Goal: Use online tool/utility: Utilize a website feature to perform a specific function

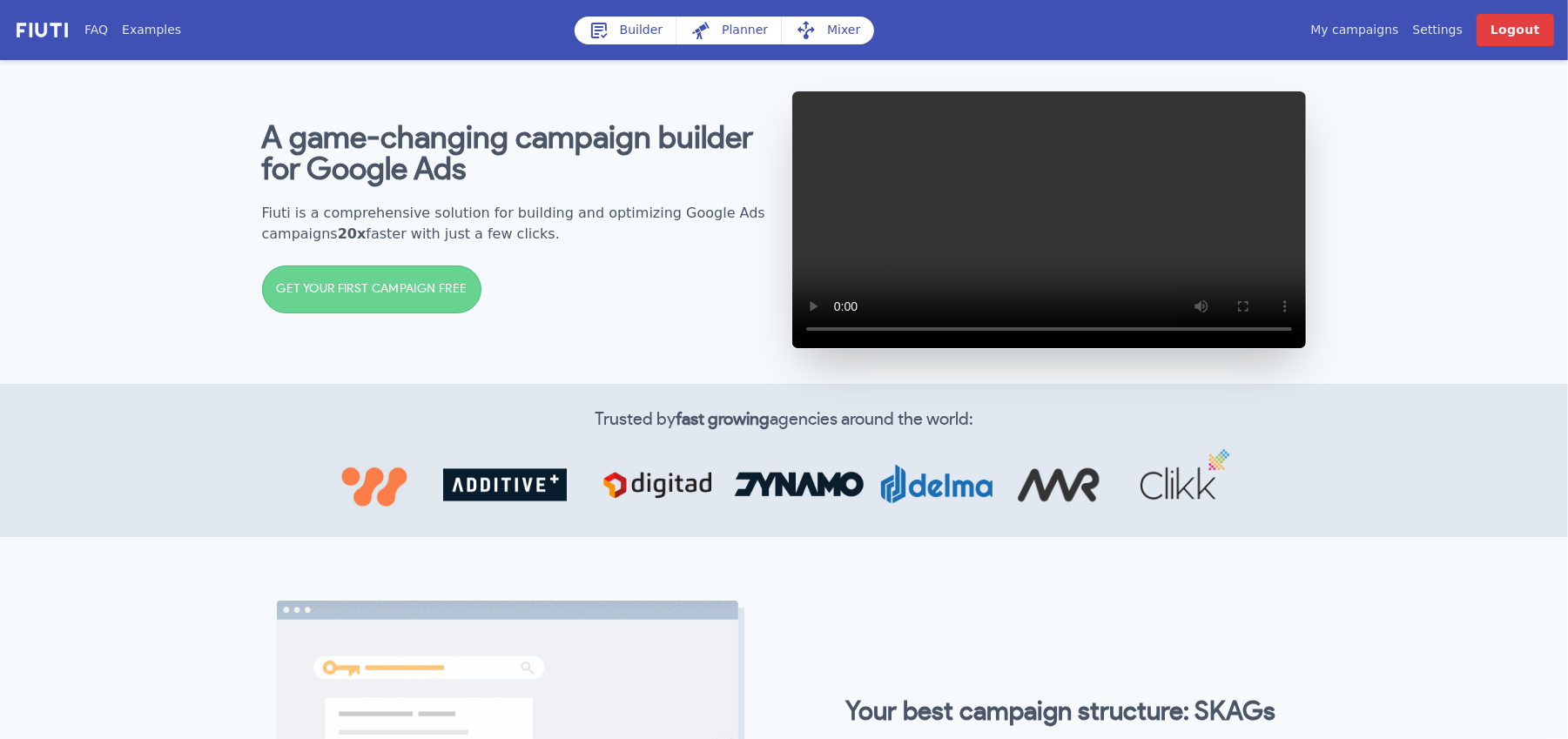
click at [1382, 32] on link "My campaigns" at bounding box center [1354, 30] width 87 height 18
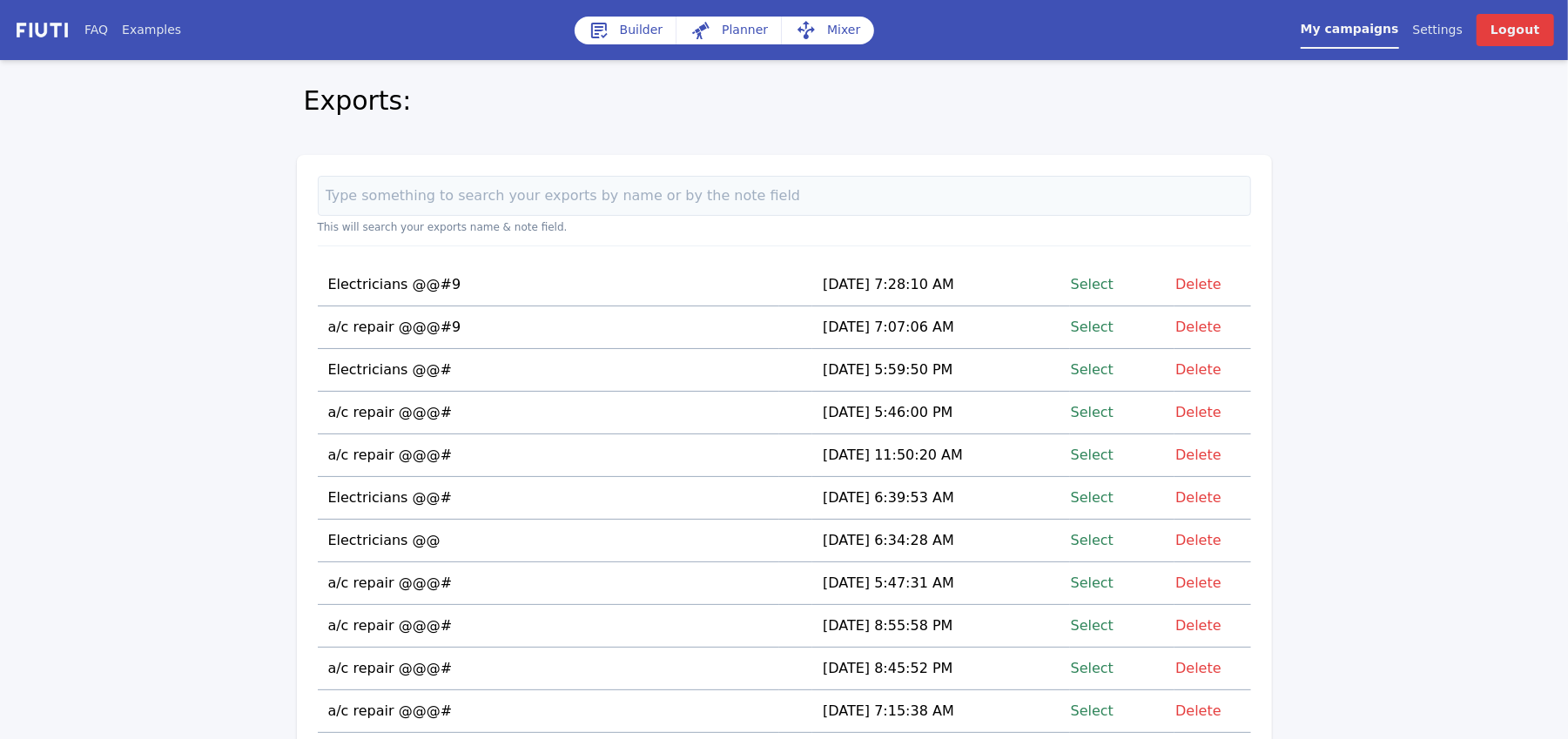
click at [1095, 286] on link "Select" at bounding box center [1092, 284] width 42 height 23
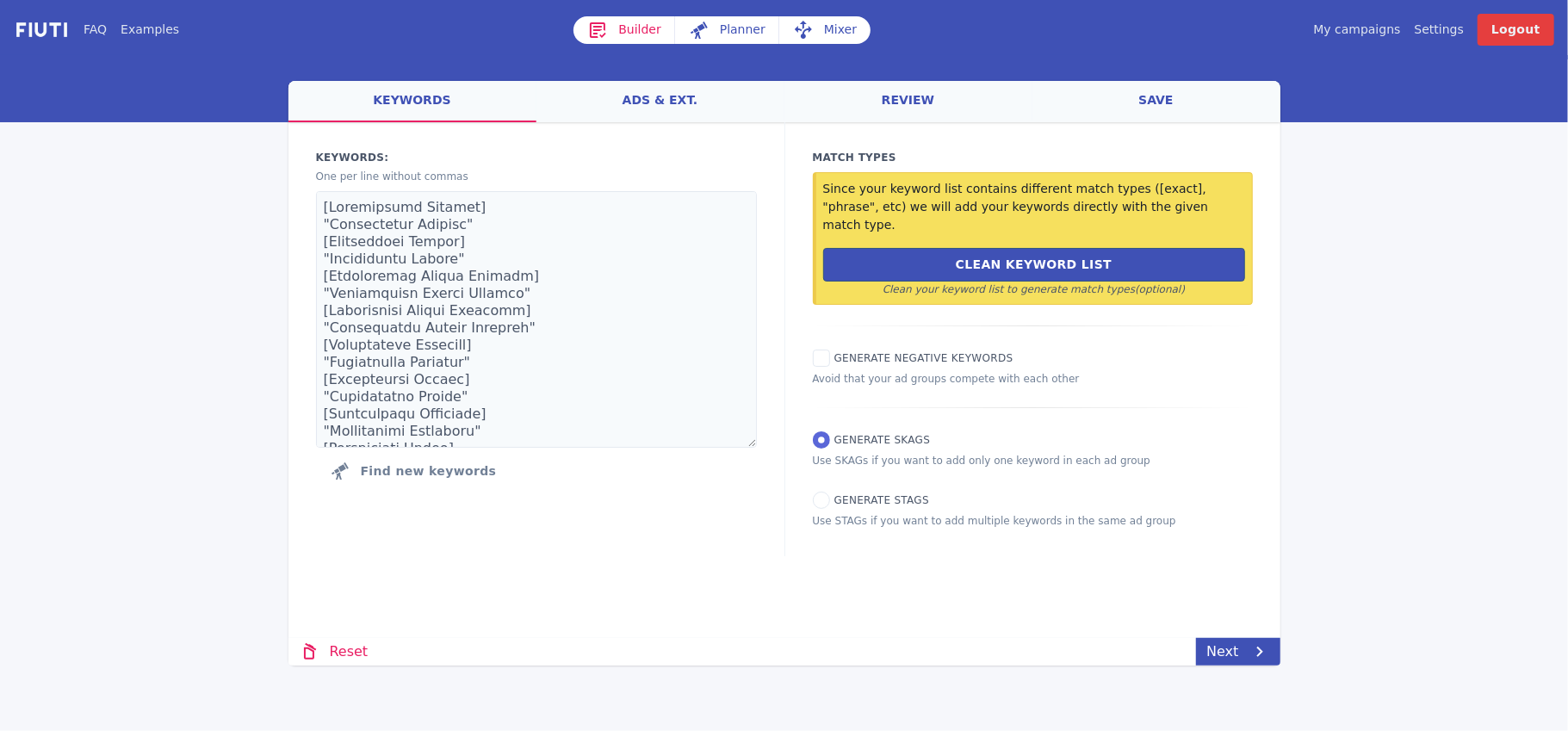
click at [827, 35] on link "Mixer" at bounding box center [825, 29] width 91 height 28
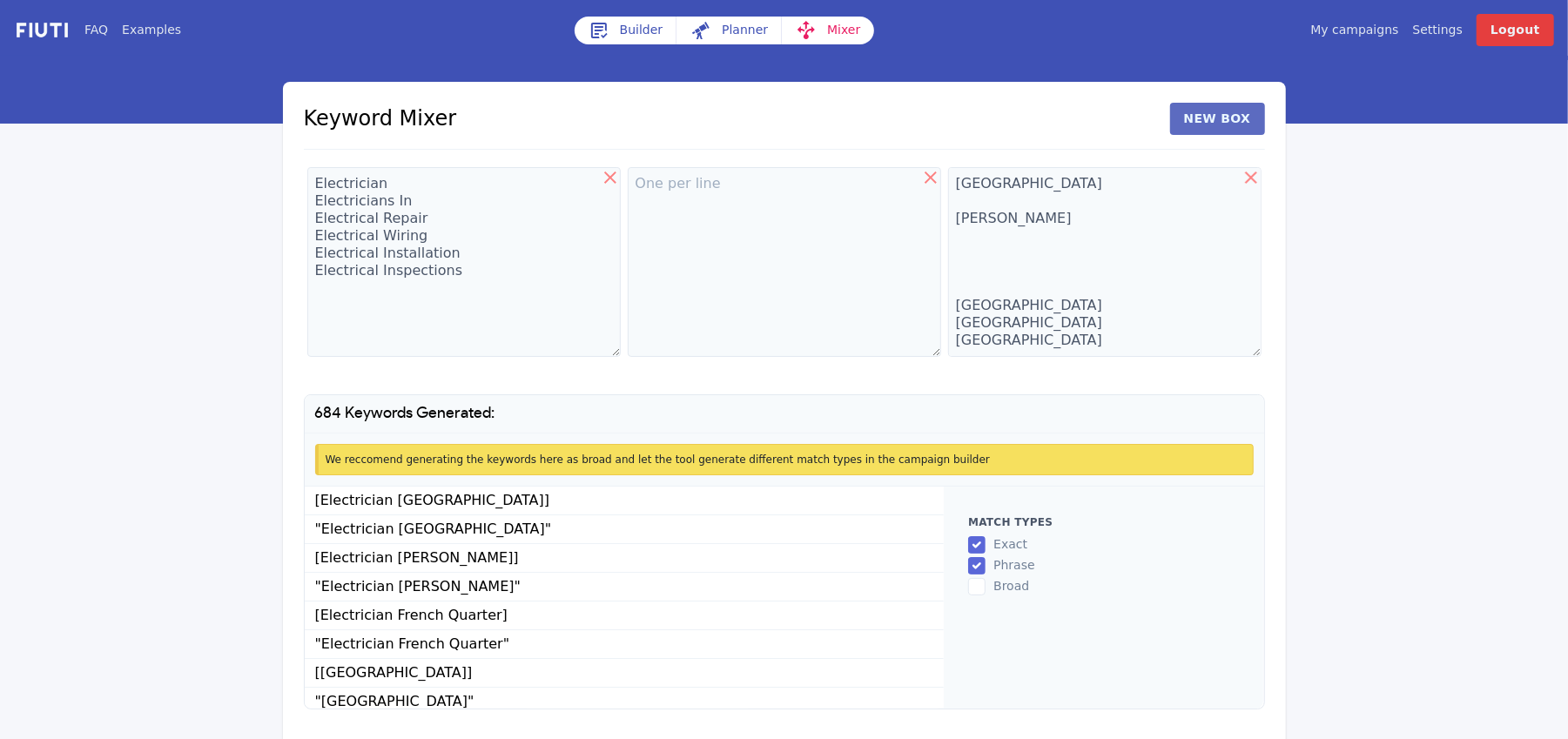
click at [1213, 111] on button "New Box" at bounding box center [1217, 119] width 95 height 33
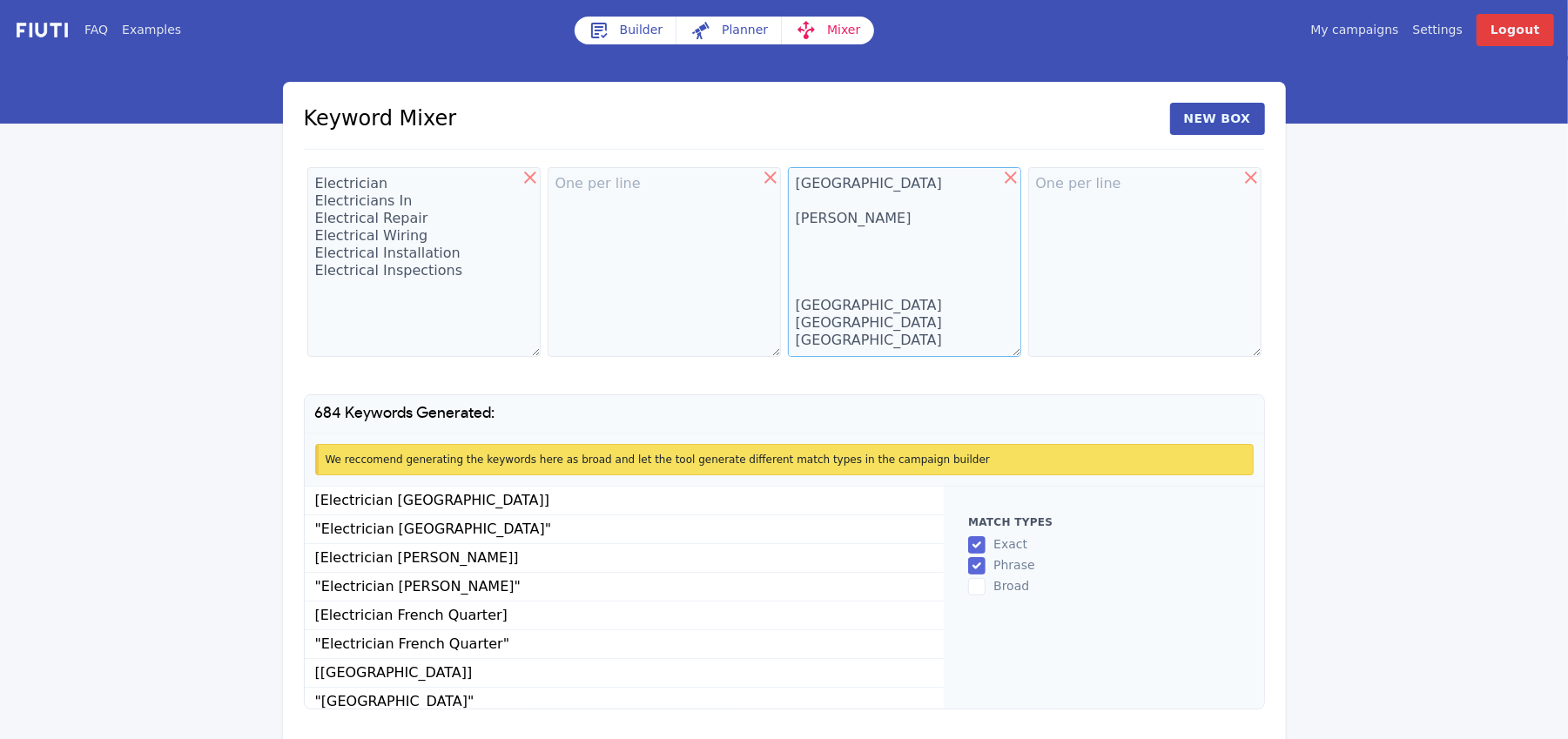
click at [824, 195] on textarea "[GEOGRAPHIC_DATA] [PERSON_NAME] [GEOGRAPHIC_DATA] [GEOGRAPHIC_DATA] [GEOGRAPHIC…" at bounding box center [905, 261] width 234 height 189
click at [823, 195] on textarea "[GEOGRAPHIC_DATA] [PERSON_NAME] [GEOGRAPHIC_DATA] [GEOGRAPHIC_DATA] [GEOGRAPHIC…" at bounding box center [905, 261] width 234 height 189
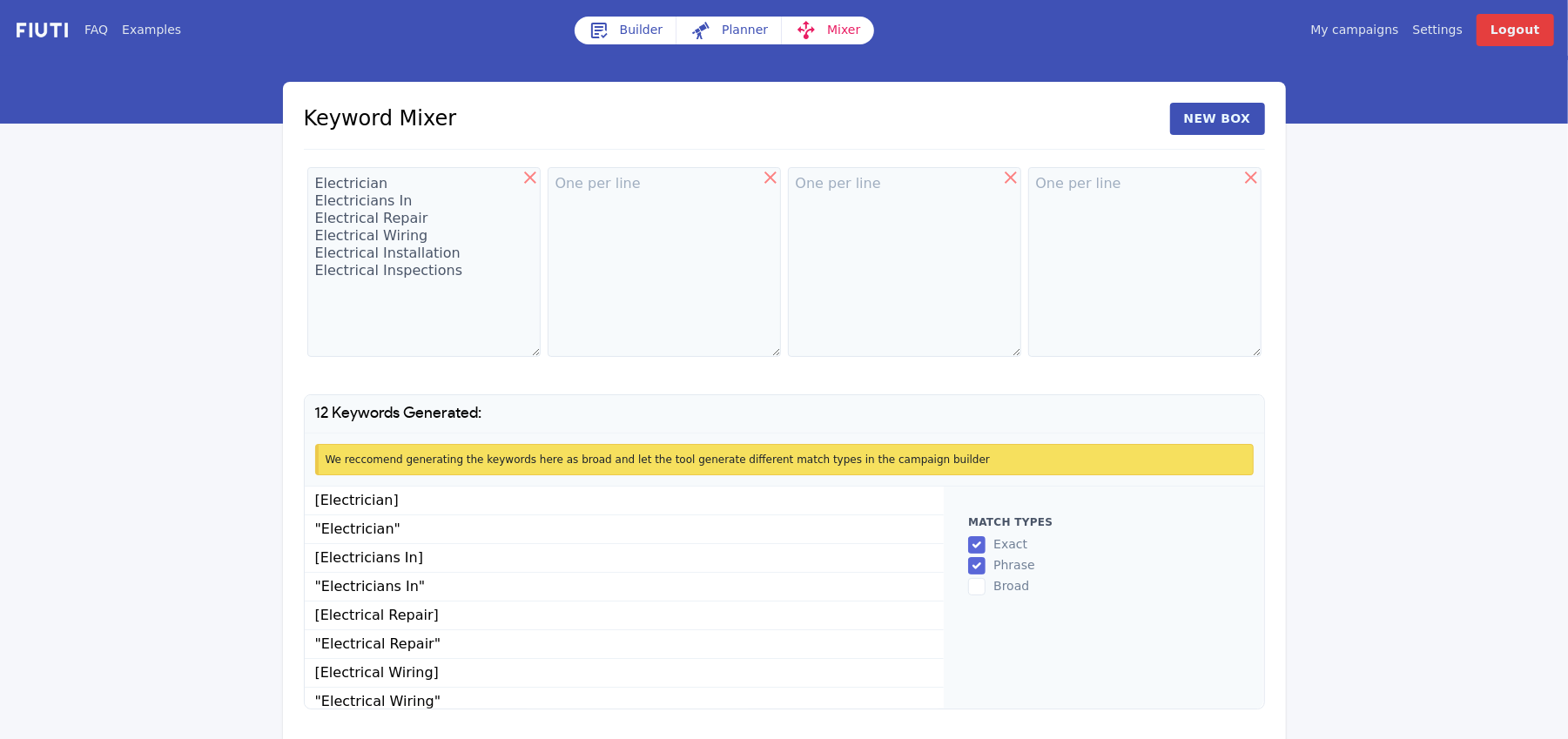
click at [528, 169] on icon at bounding box center [531, 178] width 21 height 21
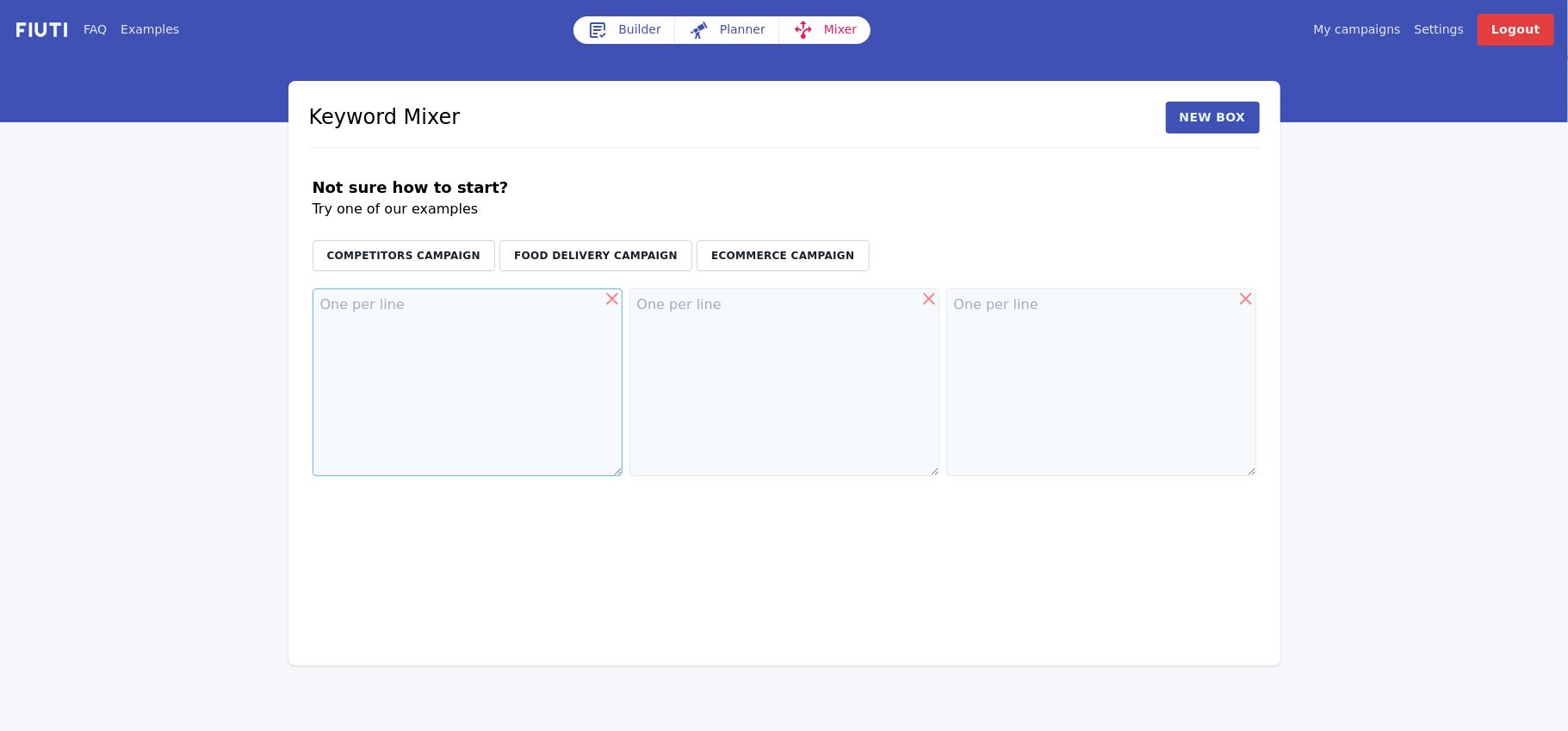
click at [470, 336] on textarea at bounding box center [468, 381] width 310 height 187
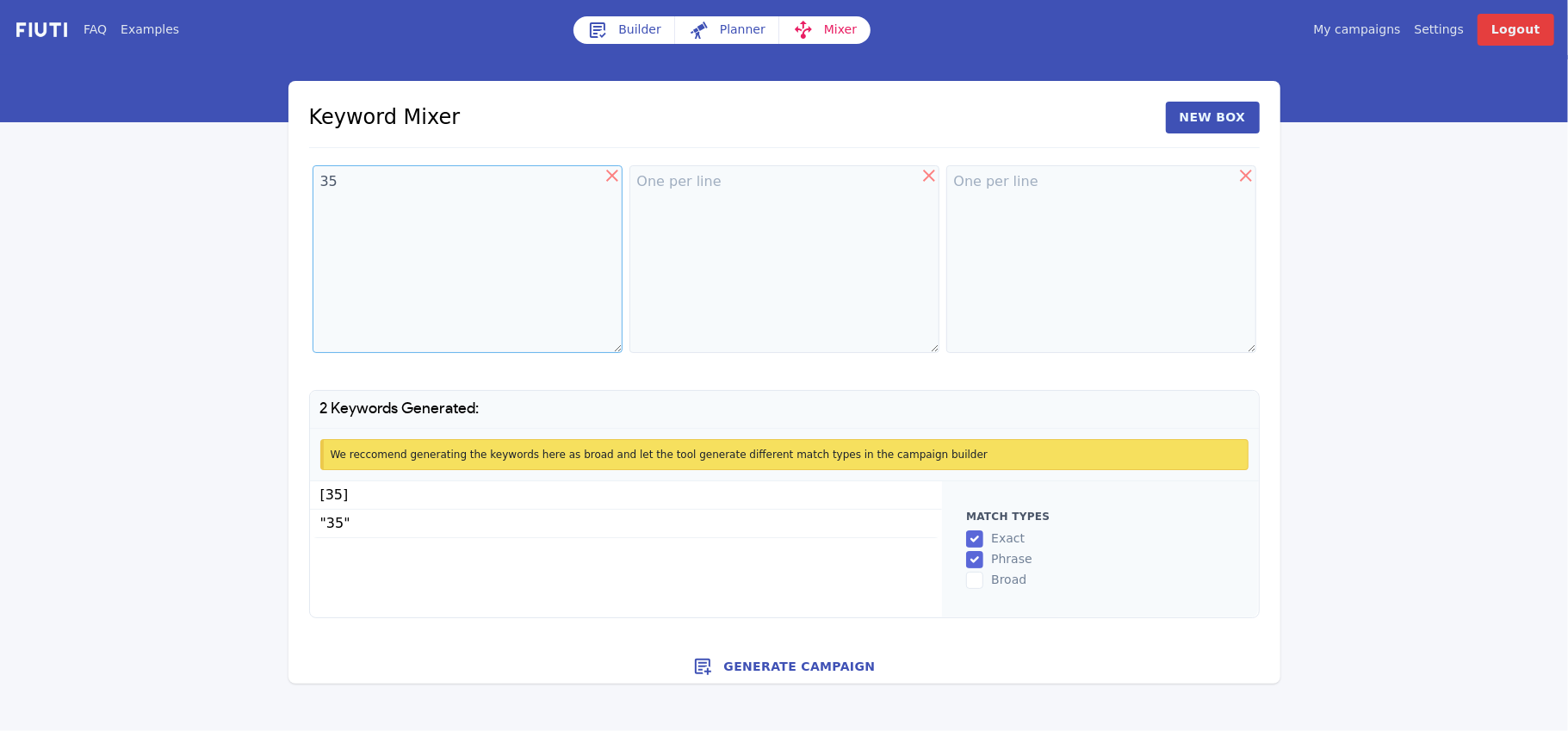
type textarea "3"
type textarea "24 Hour"
click at [668, 207] on textarea at bounding box center [784, 259] width 310 height 187
type textarea "Electricians"
click at [994, 180] on textarea at bounding box center [1101, 259] width 310 height 187
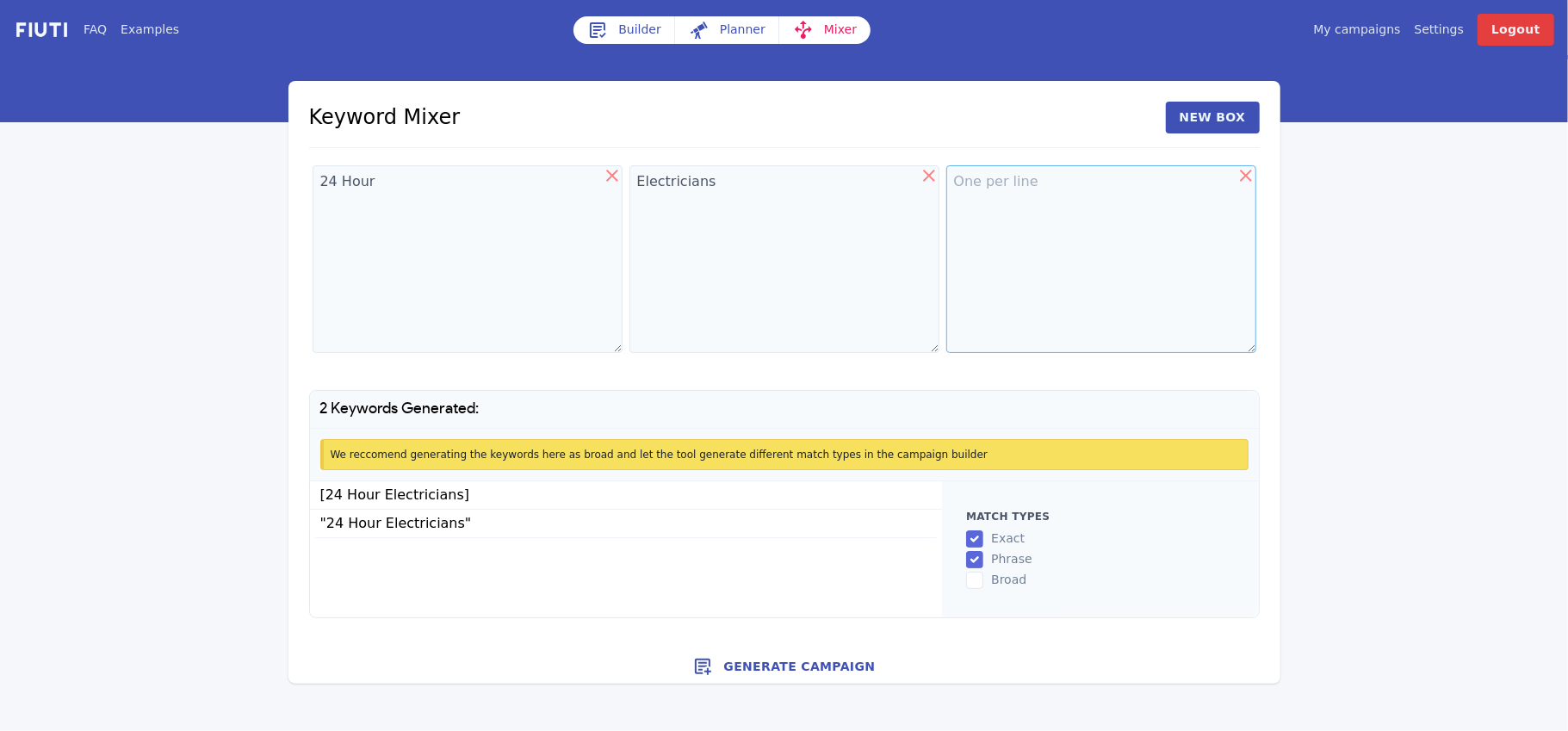
paste textarea "[GEOGRAPHIC_DATA] [PERSON_NAME] [GEOGRAPHIC_DATA] [GEOGRAPHIC_DATA] [GEOGRAPHIC…"
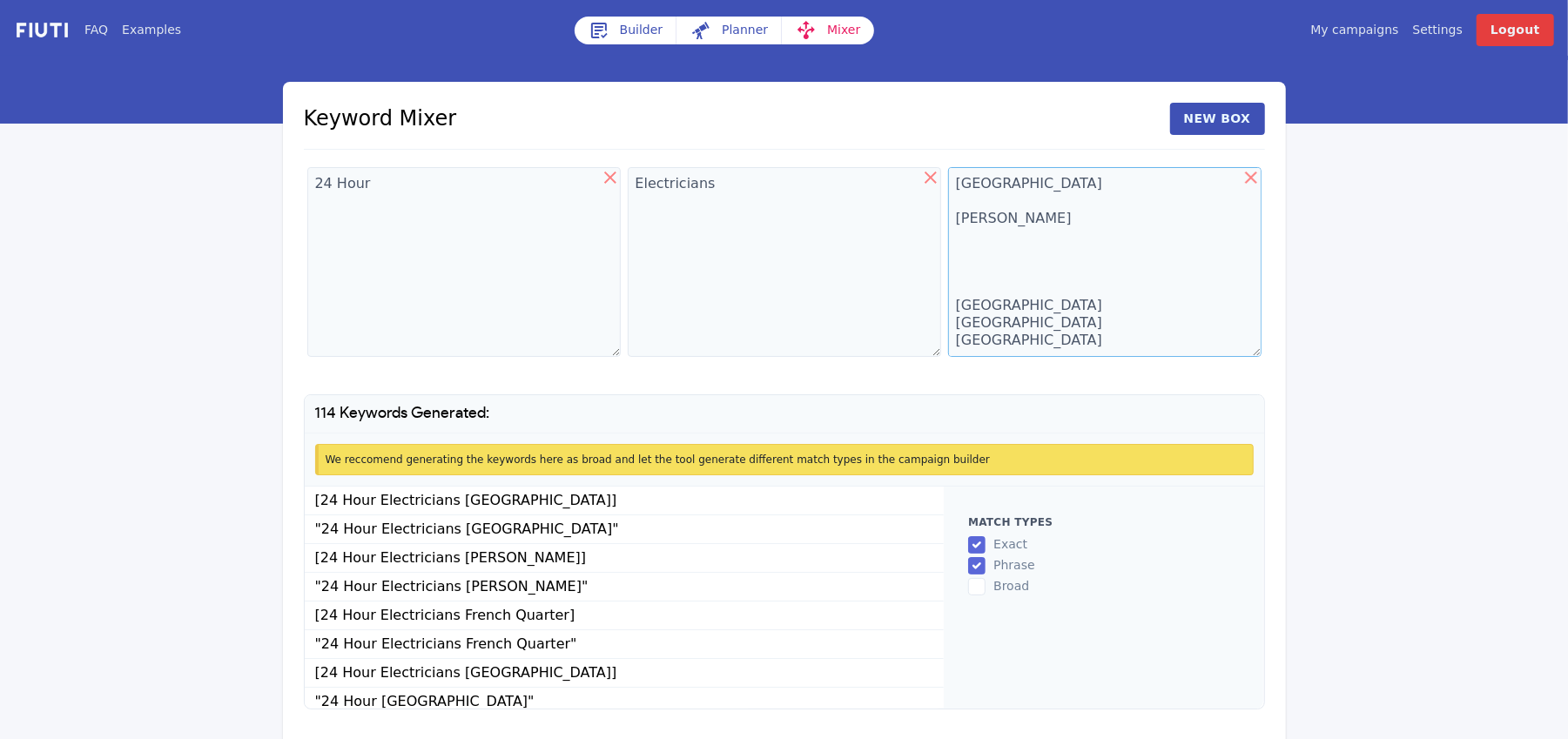
scroll to position [17054, 0]
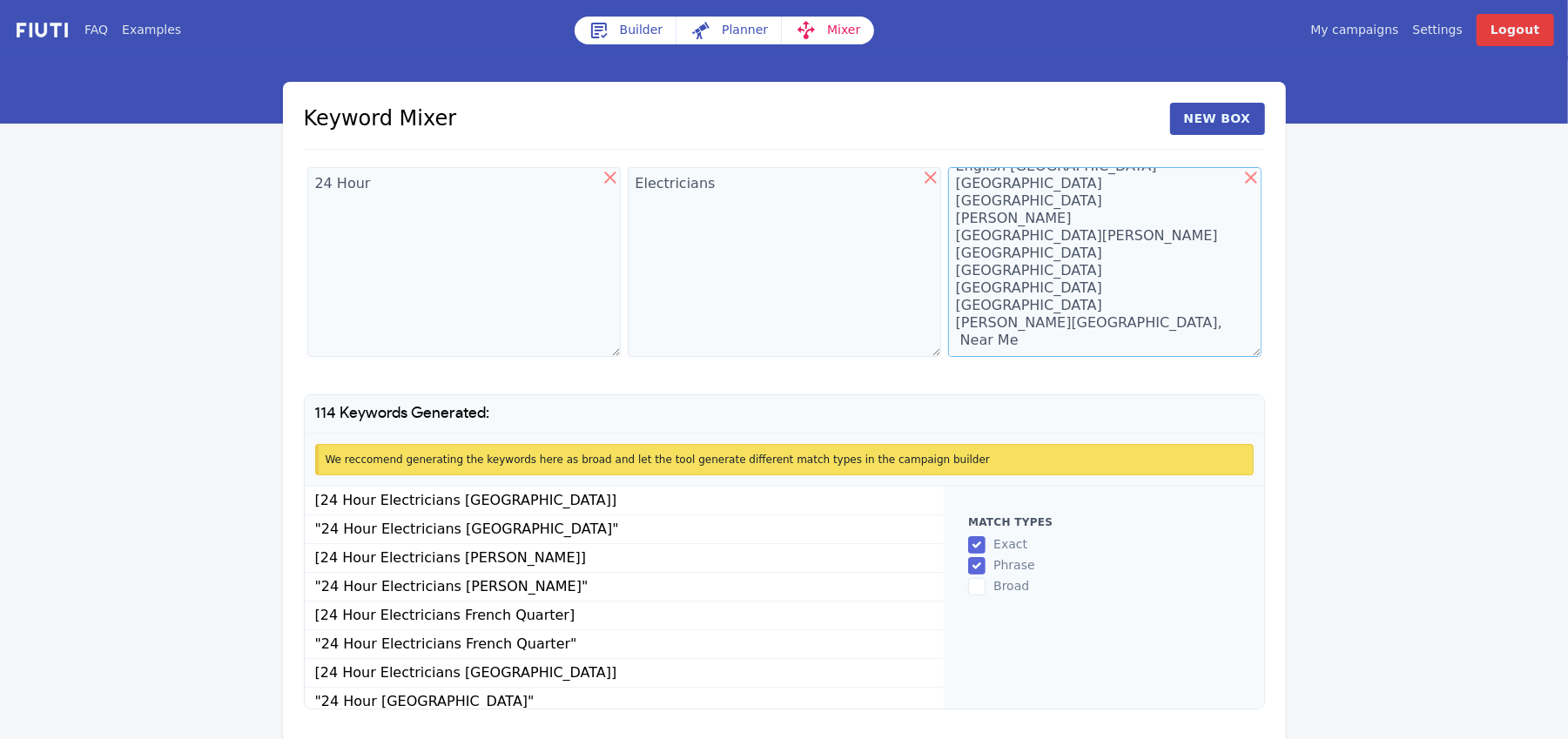
type textarea "[GEOGRAPHIC_DATA] [PERSON_NAME] [GEOGRAPHIC_DATA] [GEOGRAPHIC_DATA] [GEOGRAPHIC…"
click at [409, 191] on textarea "24 Hour" at bounding box center [464, 261] width 313 height 189
click at [405, 193] on textarea "24 Hour 34/7 emergency" at bounding box center [464, 261] width 313 height 189
drag, startPoint x: 385, startPoint y: 226, endPoint x: 314, endPoint y: 225, distance: 71.0
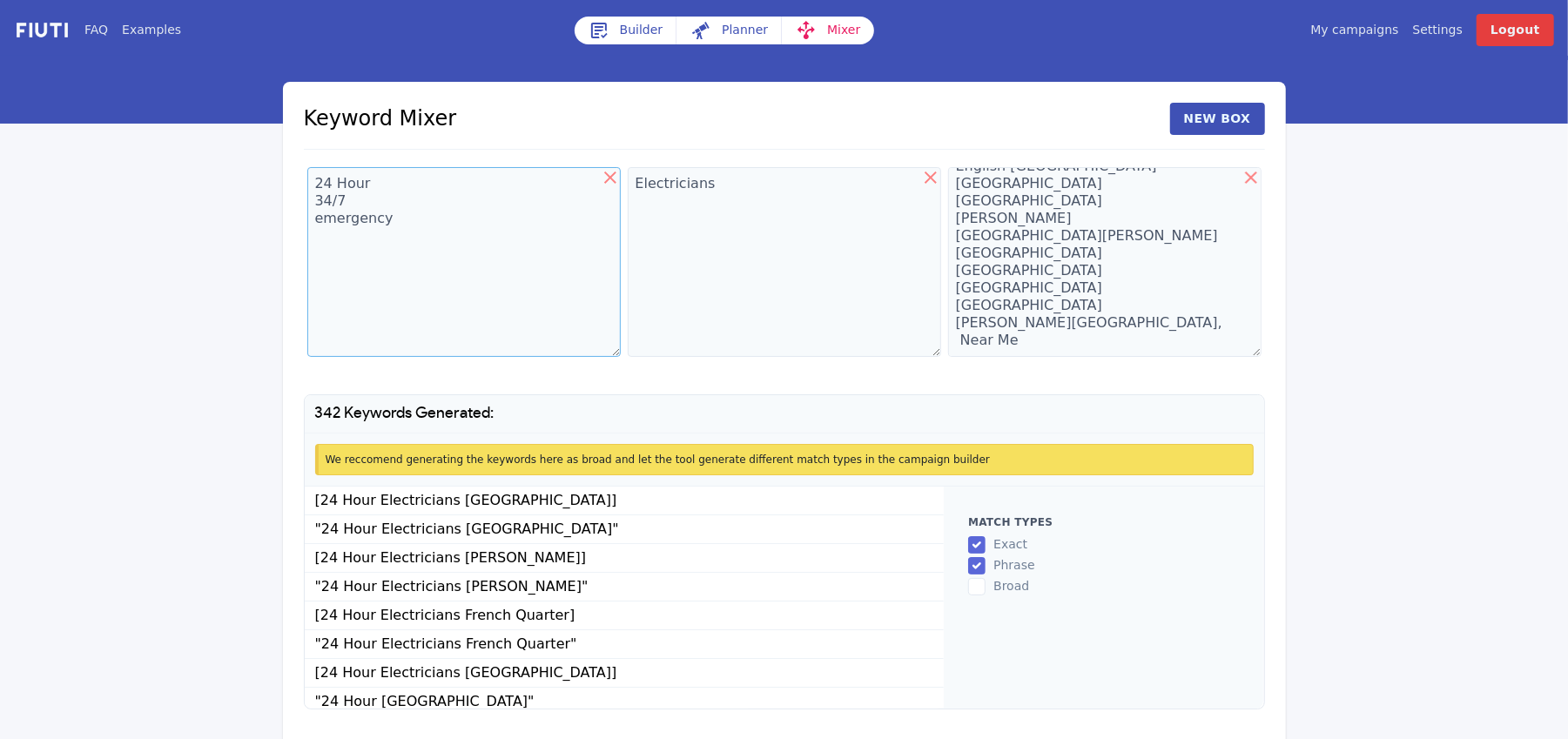
click at [314, 225] on textarea "24 Hour 34/7 emergency" at bounding box center [464, 261] width 313 height 189
drag, startPoint x: 325, startPoint y: 202, endPoint x: 314, endPoint y: 202, distance: 11.0
click at [314, 202] on textarea "24 Hour 34/7 Emergency Home Commercial Residential Local" at bounding box center [464, 261] width 313 height 189
click at [371, 350] on textarea "24 Hour 24/7 Emergency Home Commercial Residential Local" at bounding box center [464, 261] width 313 height 189
type textarea "24 Hour 24/7 Emergency Home Commercial Residential Local"
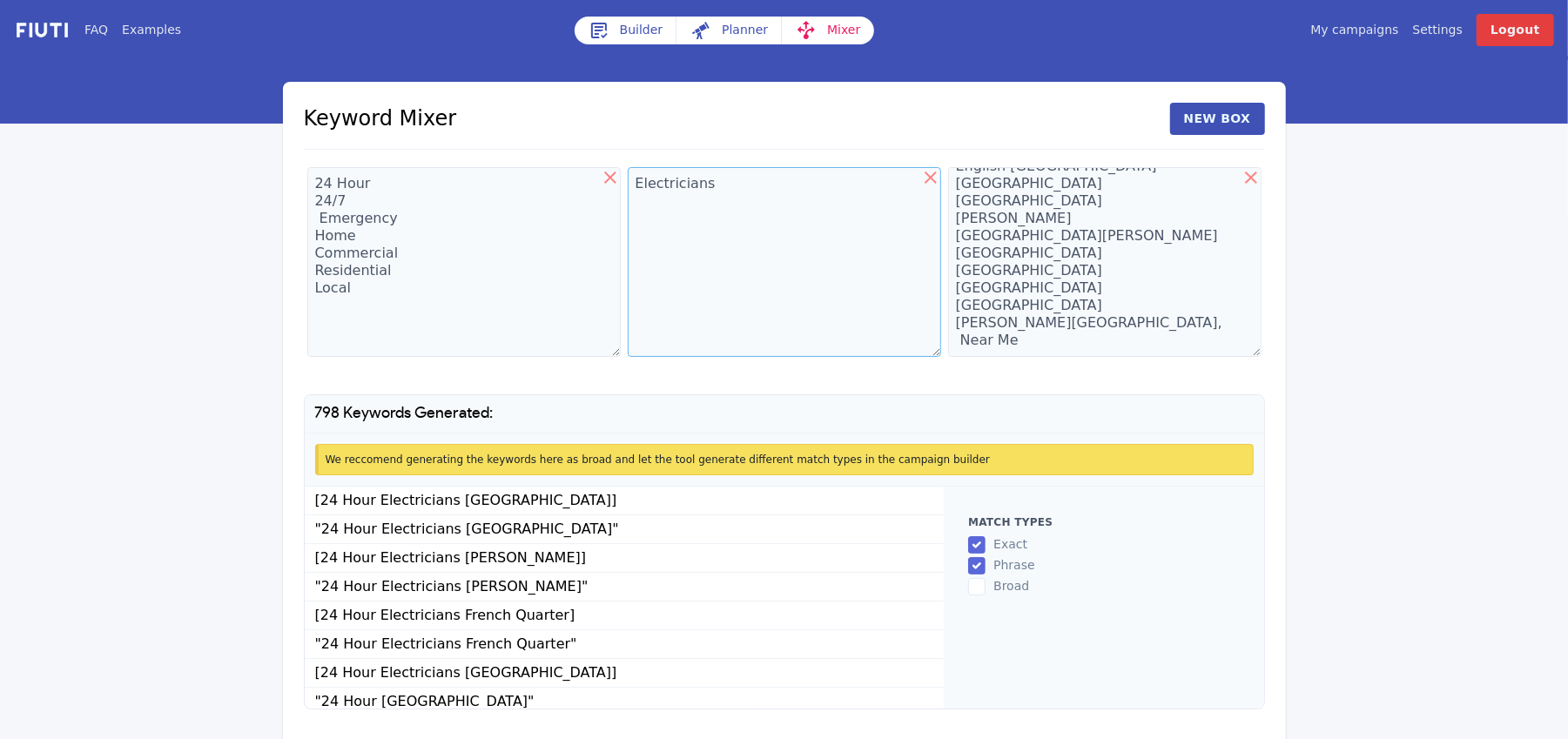
click at [725, 186] on textarea "Electricians" at bounding box center [784, 261] width 313 height 189
drag, startPoint x: 767, startPoint y: 199, endPoint x: 631, endPoint y: 202, distance: 136.0
click at [631, 202] on textarea "Electricians ELECTRICAL Repair" at bounding box center [784, 261] width 313 height 189
click at [760, 204] on textarea "Electricians Electrical Repair" at bounding box center [784, 261] width 313 height 189
type textarea "Electricians Electrical Repair"
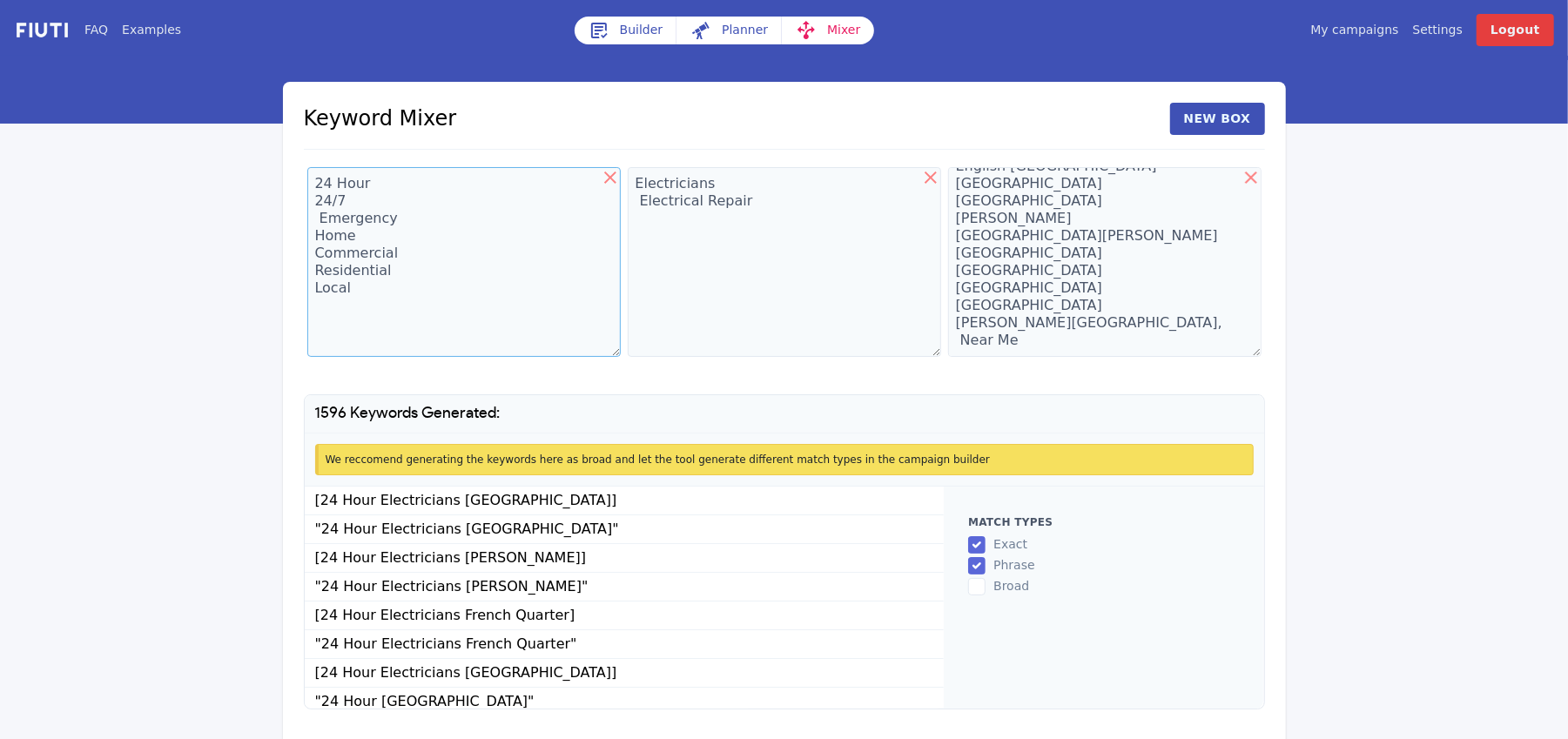
click at [357, 286] on textarea "24 Hour 24/7 Emergency Home Commercial Residential Local" at bounding box center [464, 261] width 313 height 189
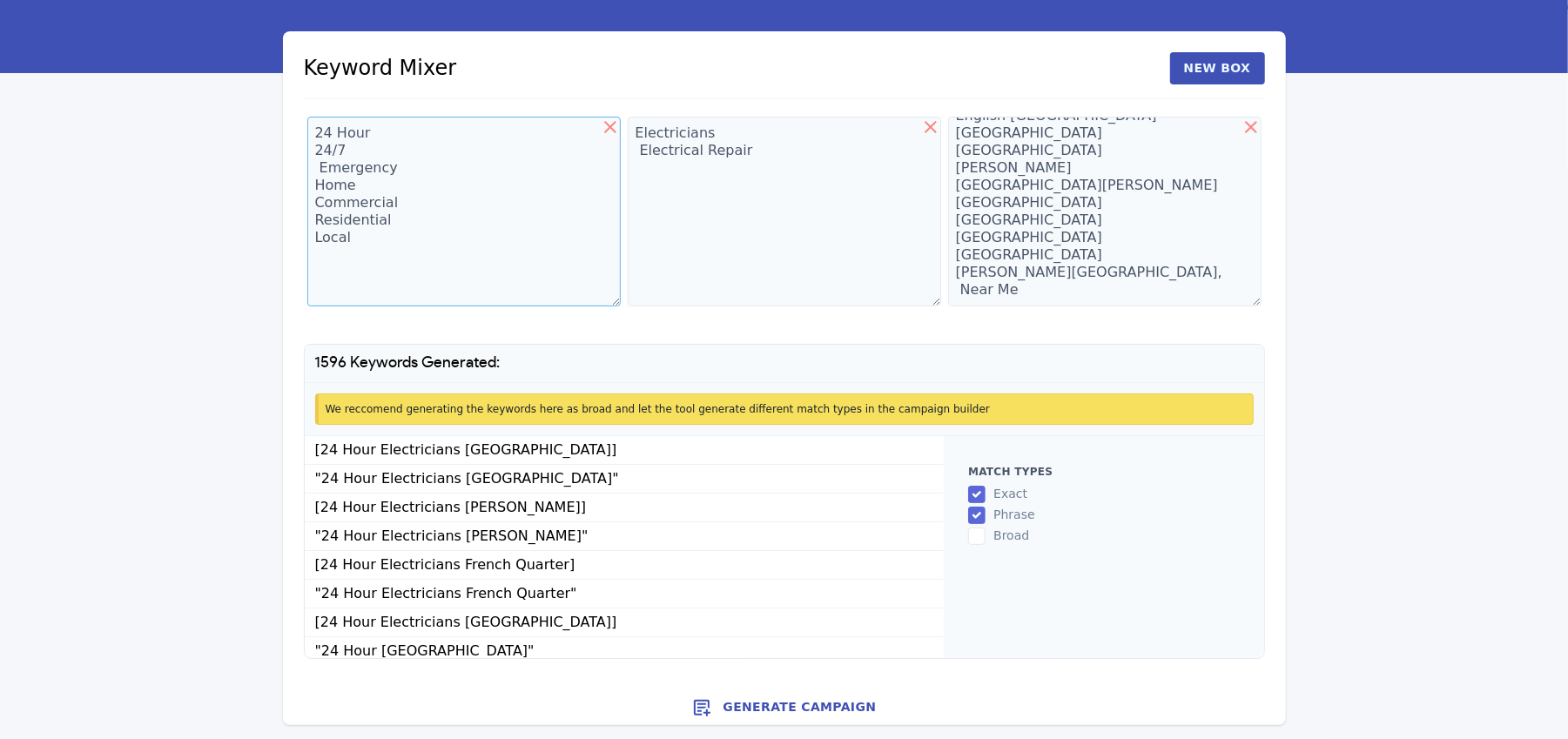
type textarea "24 Hour 24/7 Emergency Home Commercial Residential Local"
click at [799, 711] on button "Generate Campaign" at bounding box center [784, 707] width 1003 height 35
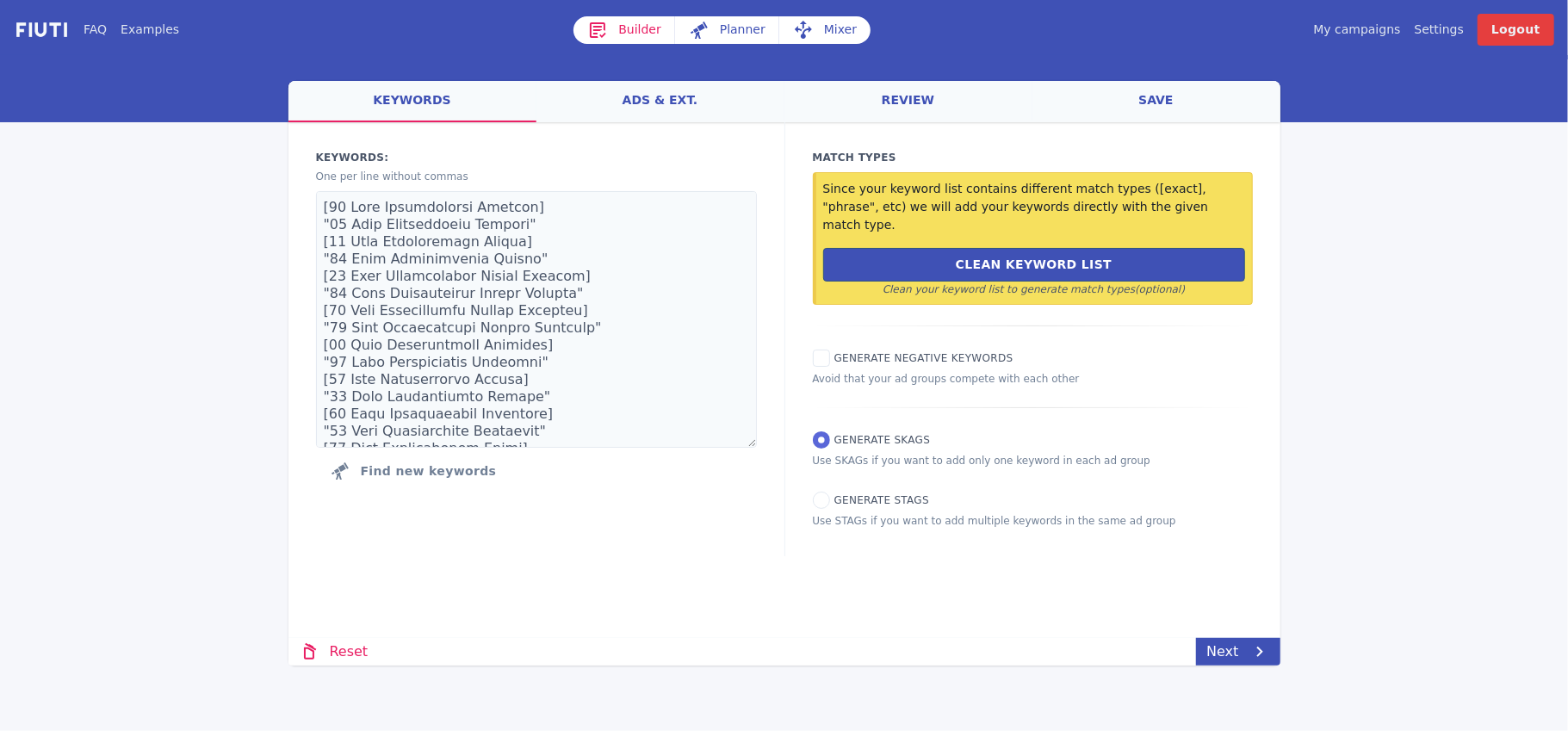
click at [1155, 105] on link "save" at bounding box center [1156, 101] width 248 height 41
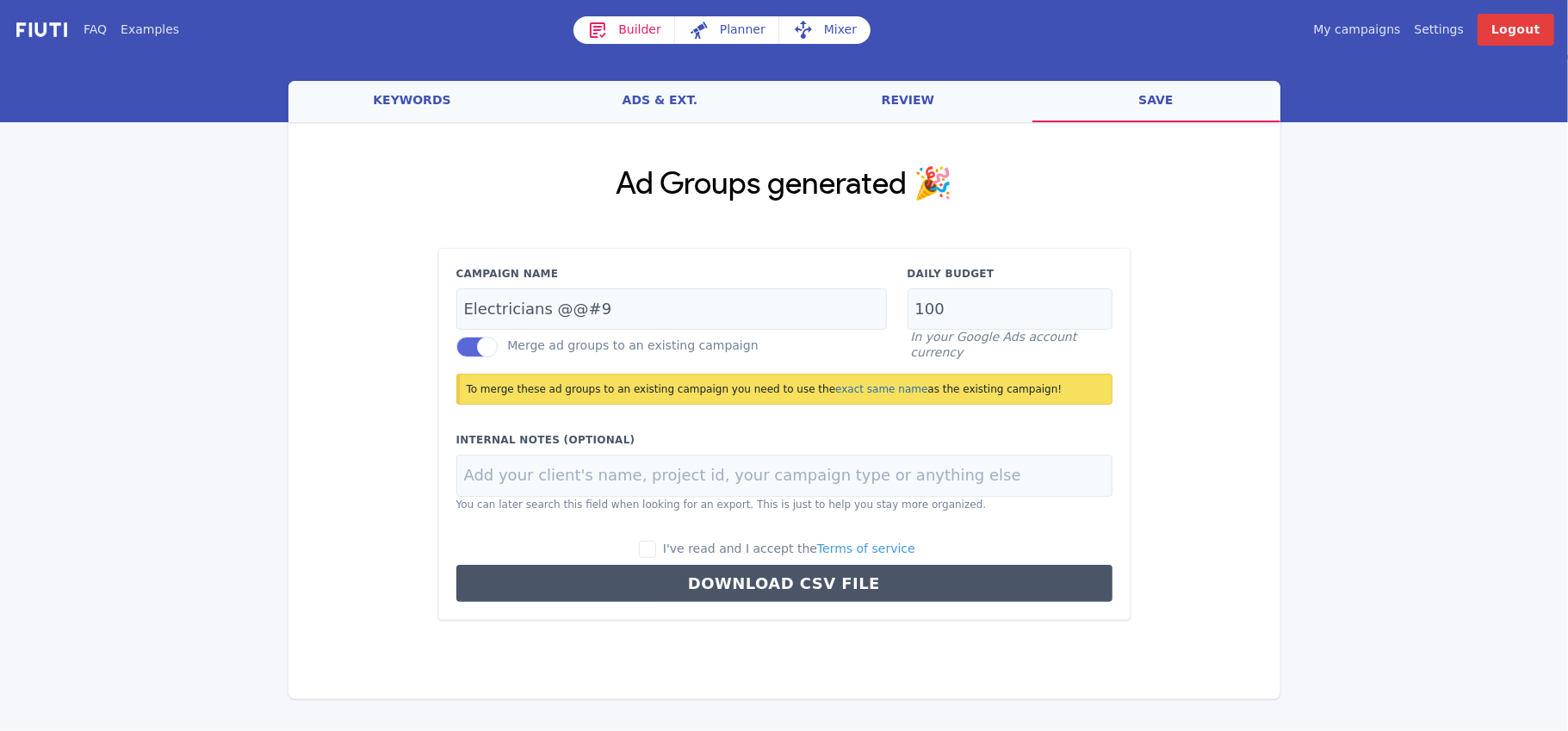
click at [687, 551] on span "I've read and I accept the Terms of service" at bounding box center [788, 548] width 252 height 13
click at [656, 551] on input "I've read and I accept the Terms of service" at bounding box center [648, 549] width 17 height 17
checkbox input "true"
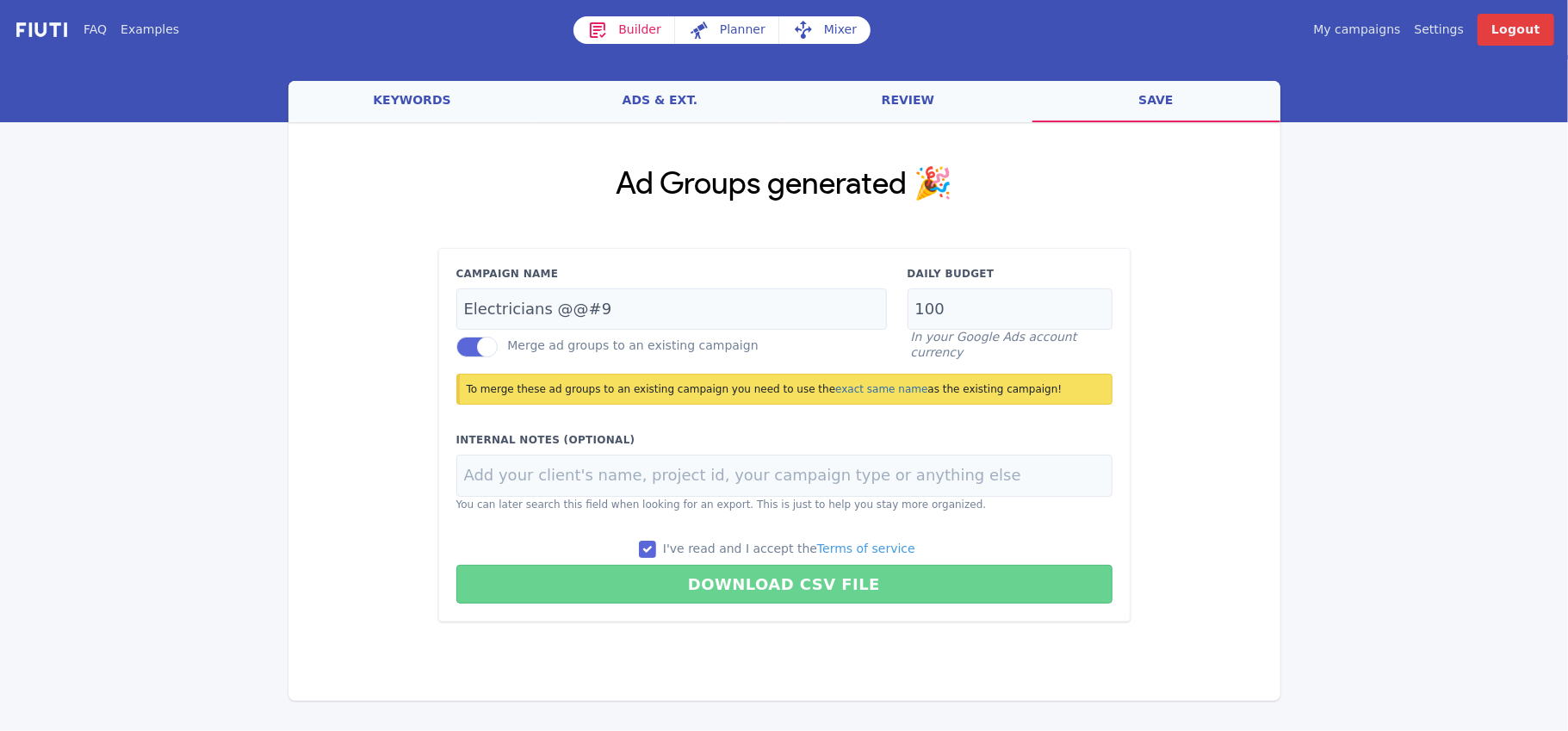
click at [734, 576] on button "Download CSV File" at bounding box center [784, 584] width 656 height 39
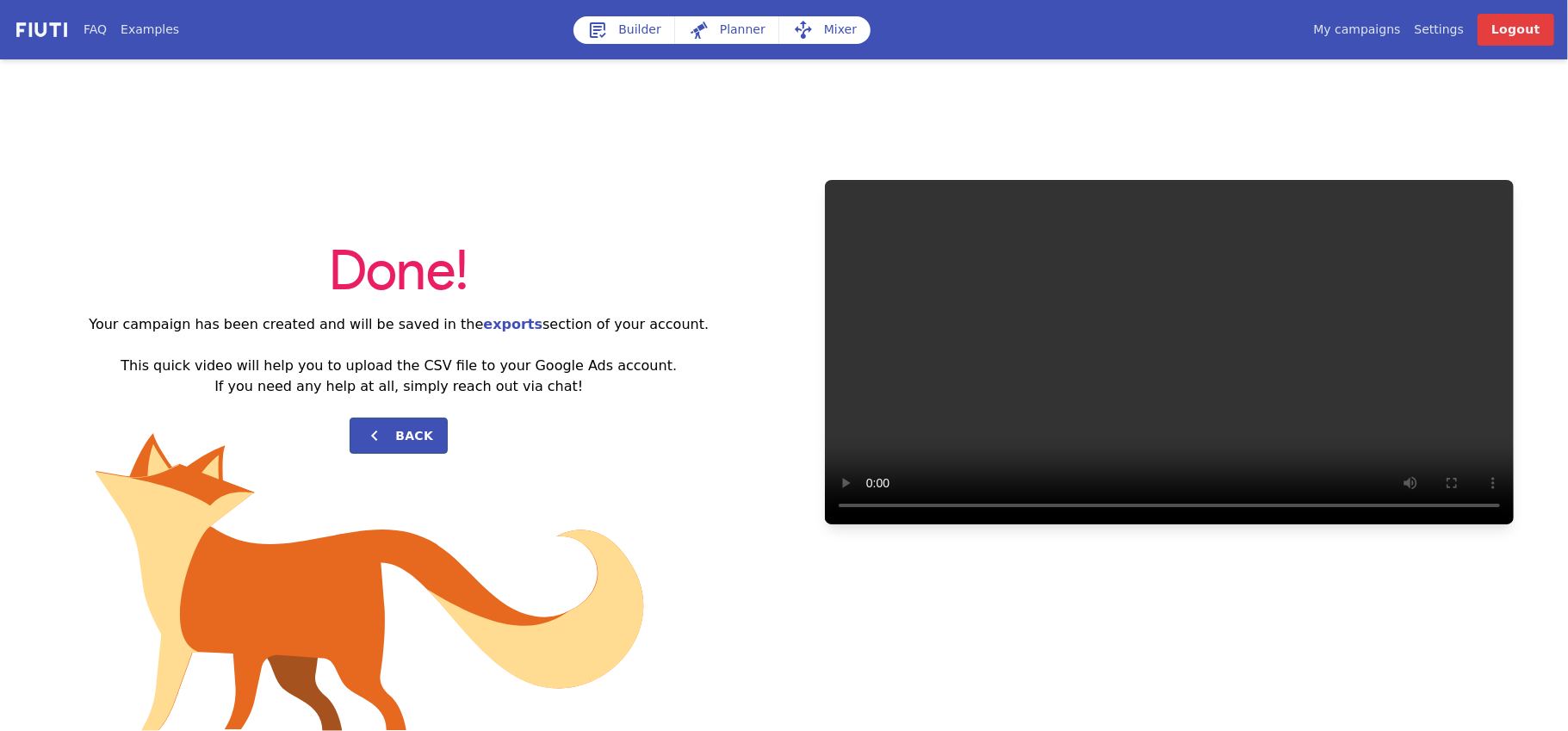
click at [1411, 105] on div "Done! Your campaign has been created and will be saved in the exports section o…" at bounding box center [784, 351] width 1568 height 585
click at [1382, 26] on link "My campaigns" at bounding box center [1356, 29] width 87 height 18
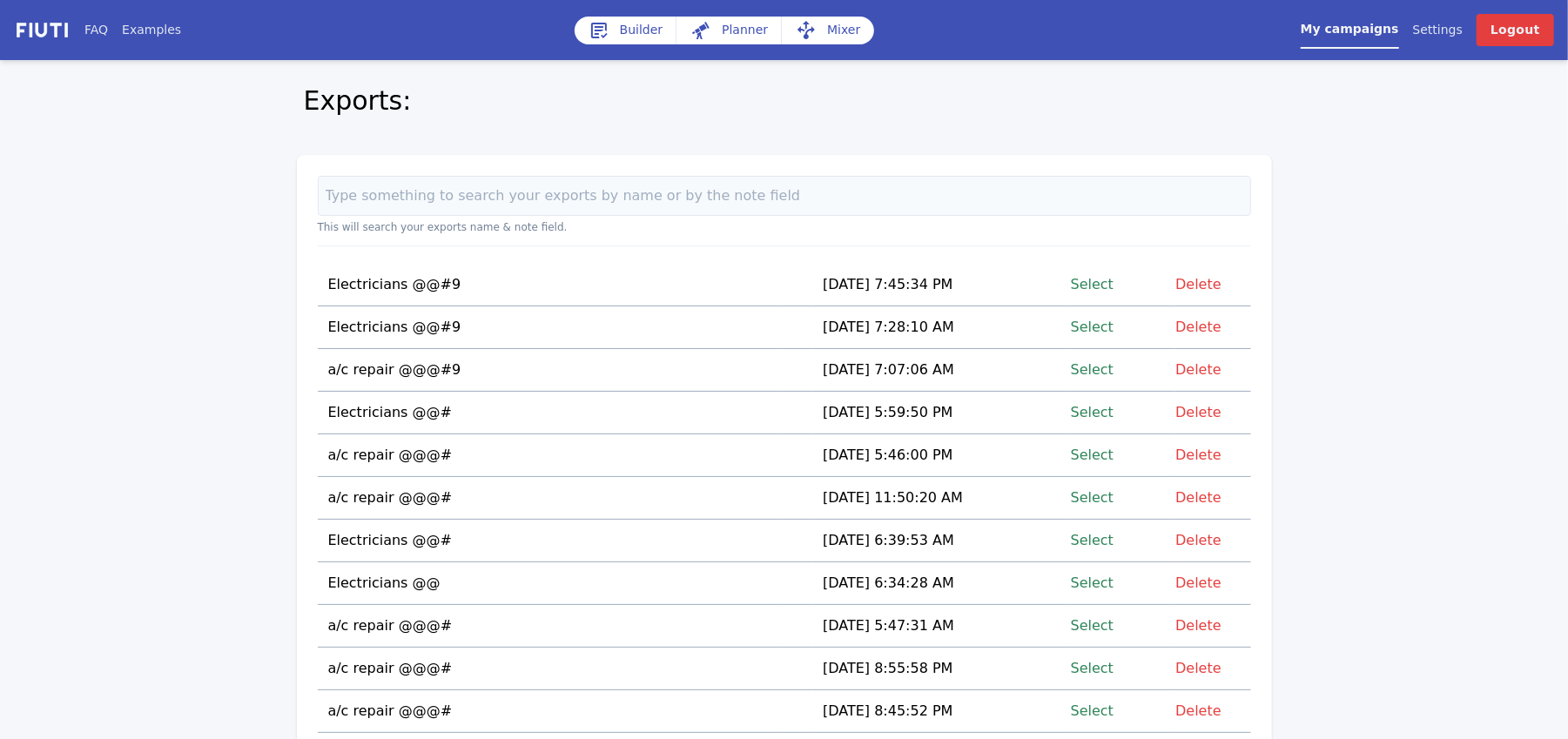
click at [1103, 369] on link "Select" at bounding box center [1092, 369] width 42 height 23
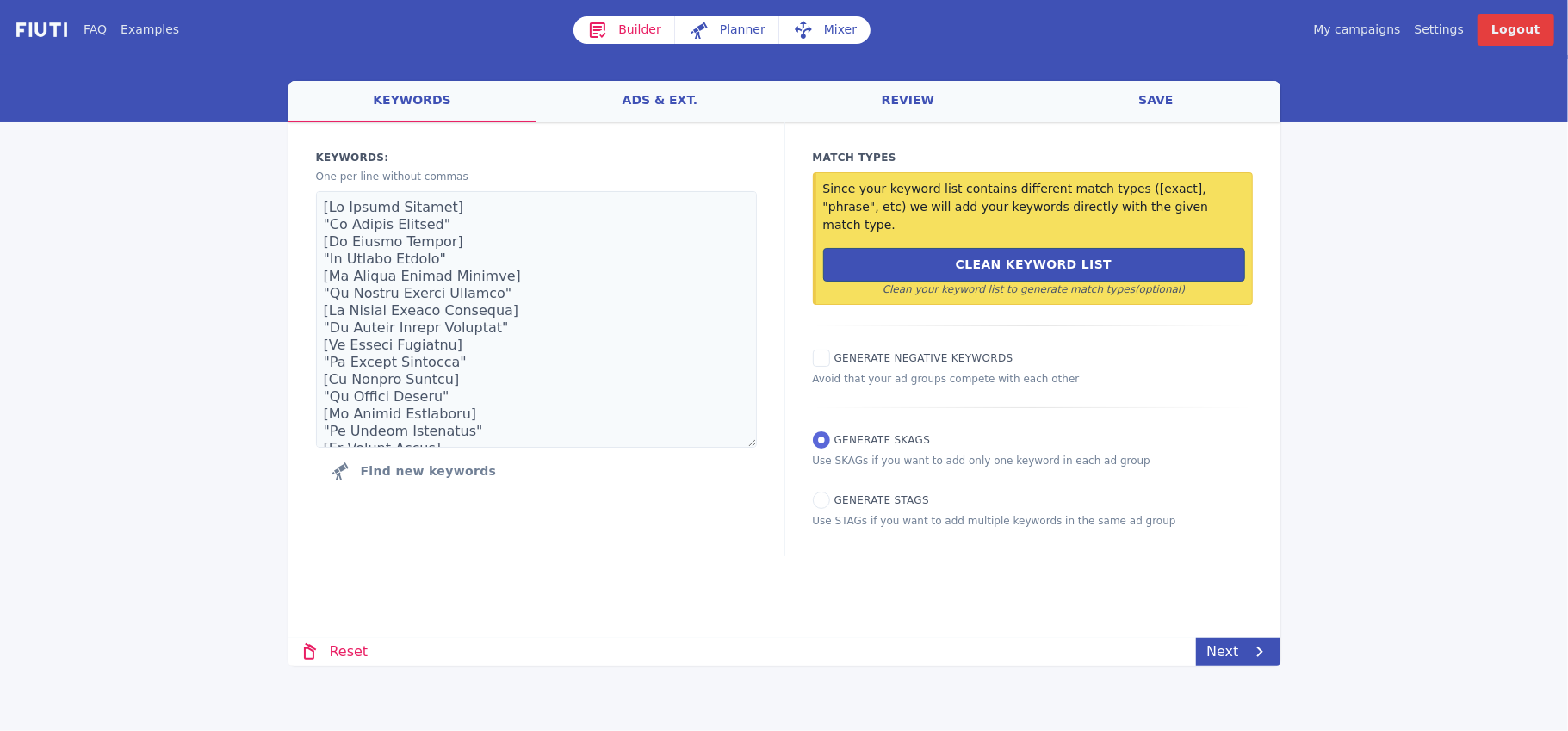
click at [822, 32] on link "Mixer" at bounding box center [825, 29] width 91 height 28
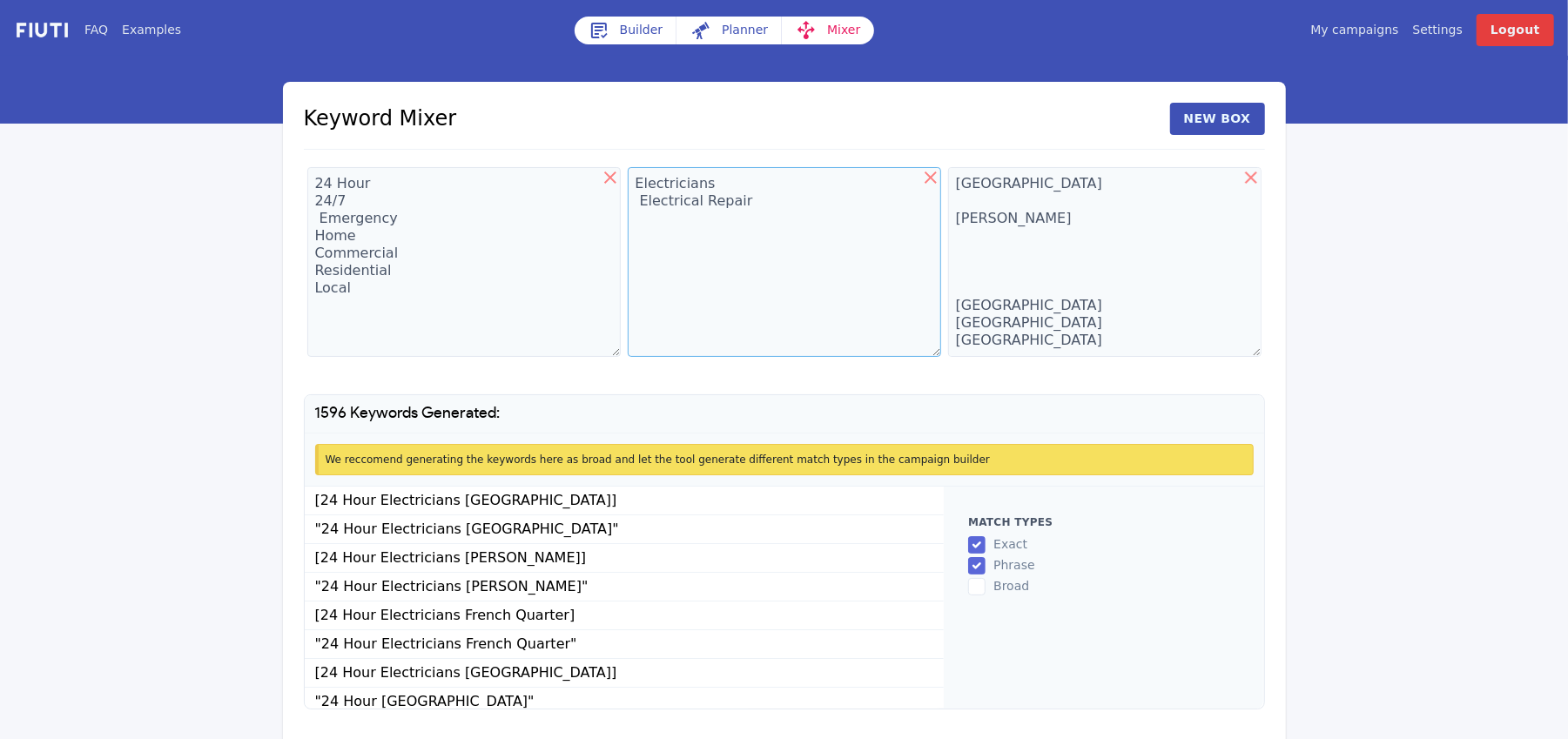
drag, startPoint x: 766, startPoint y: 213, endPoint x: 622, endPoint y: 182, distance: 147.3
click at [622, 182] on div "24 Hour 24/7 Emergency Home Commercial Residential Local Electricians Electrica…" at bounding box center [784, 264] width 961 height 203
click at [650, 183] on textarea "Ax Repair" at bounding box center [784, 261] width 313 height 189
click at [649, 185] on textarea "Ax Repair" at bounding box center [784, 261] width 313 height 189
click at [708, 189] on textarea "Ac Repair" at bounding box center [784, 261] width 313 height 189
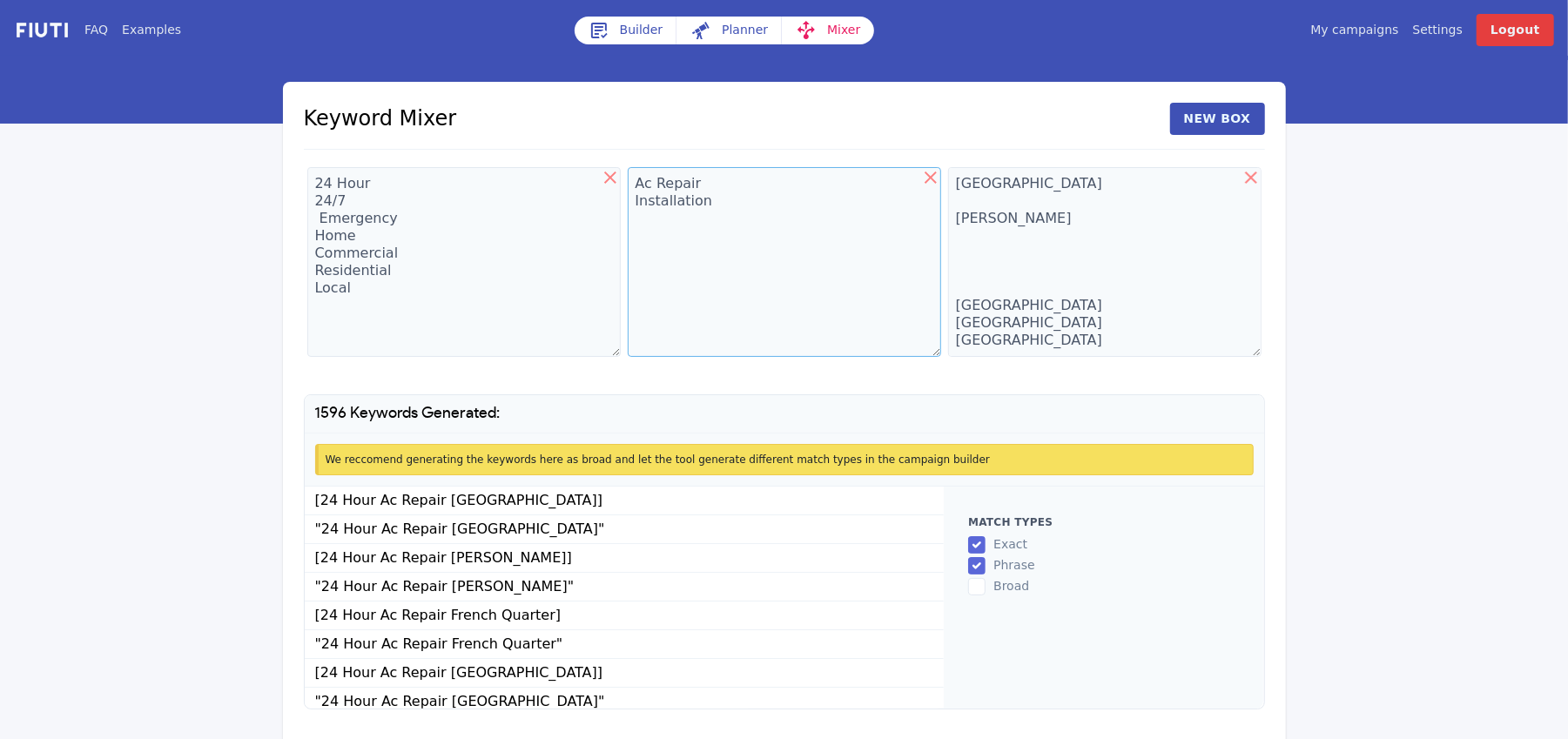
click at [634, 203] on textarea "Ac Repair Installation" at bounding box center [784, 261] width 313 height 189
click at [660, 245] on textarea "Ac Repair Ax Installation" at bounding box center [784, 261] width 313 height 189
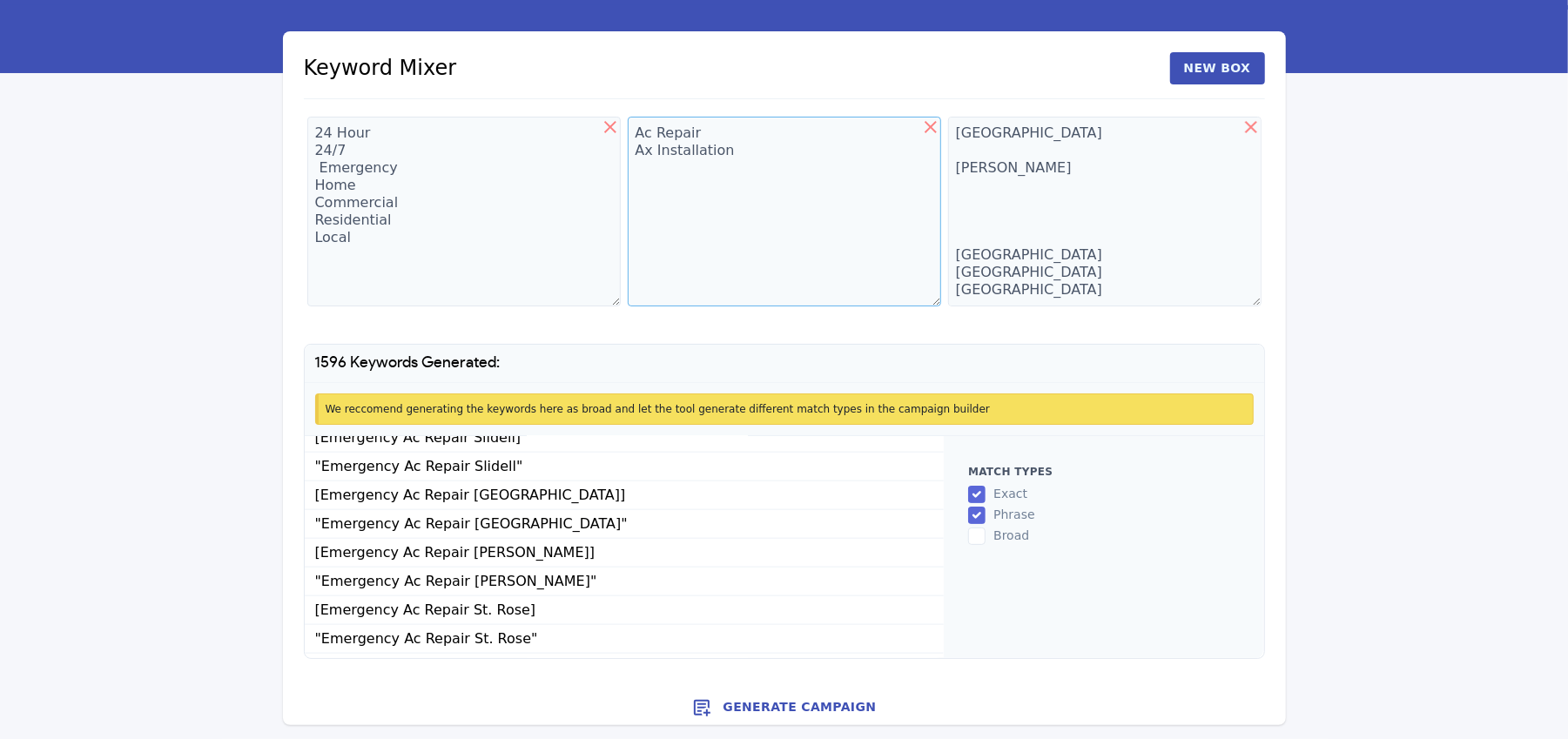
scroll to position [17031, 0]
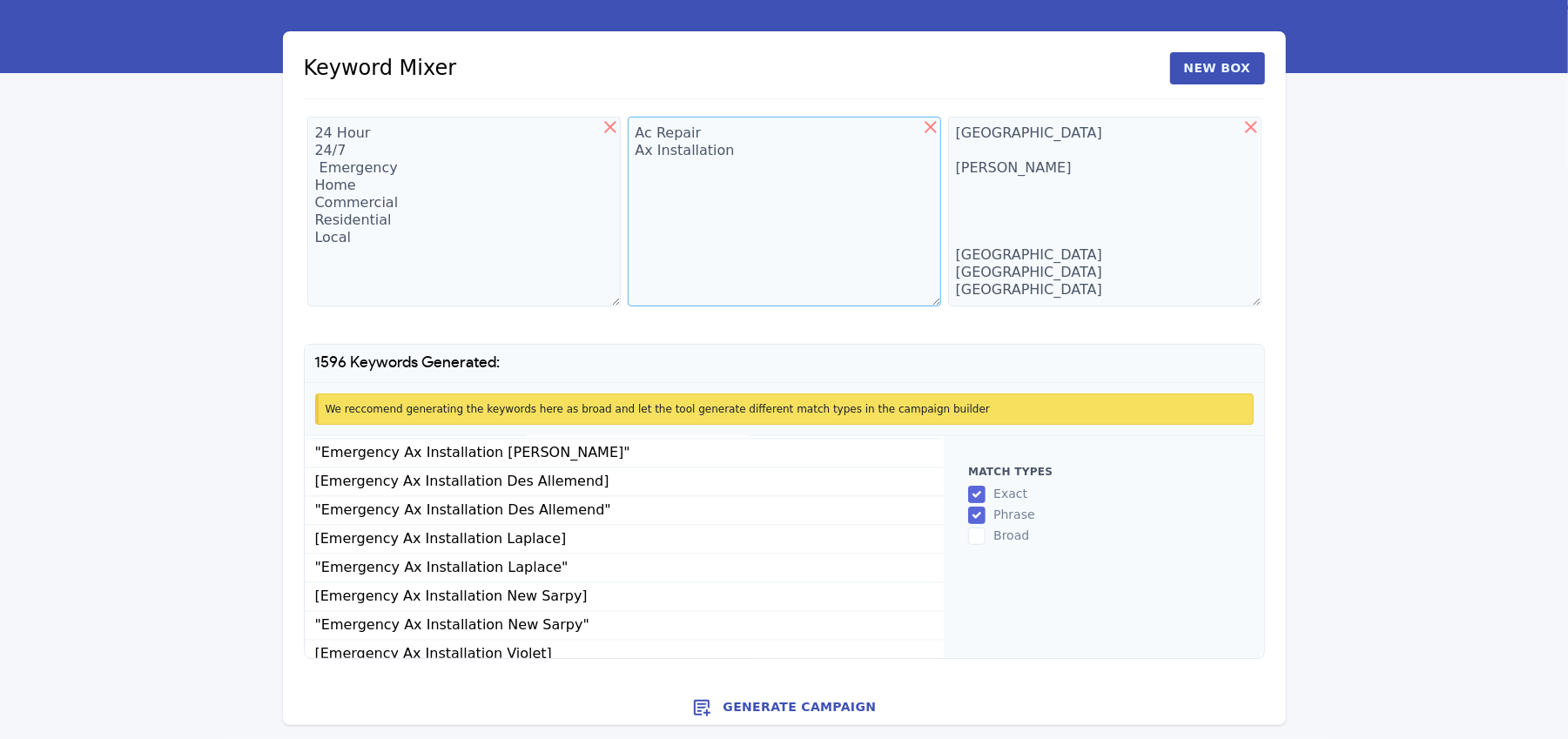
type textarea "Ac Repair Ax Installation"
click at [805, 704] on button "Generate Campaign" at bounding box center [784, 707] width 1003 height 35
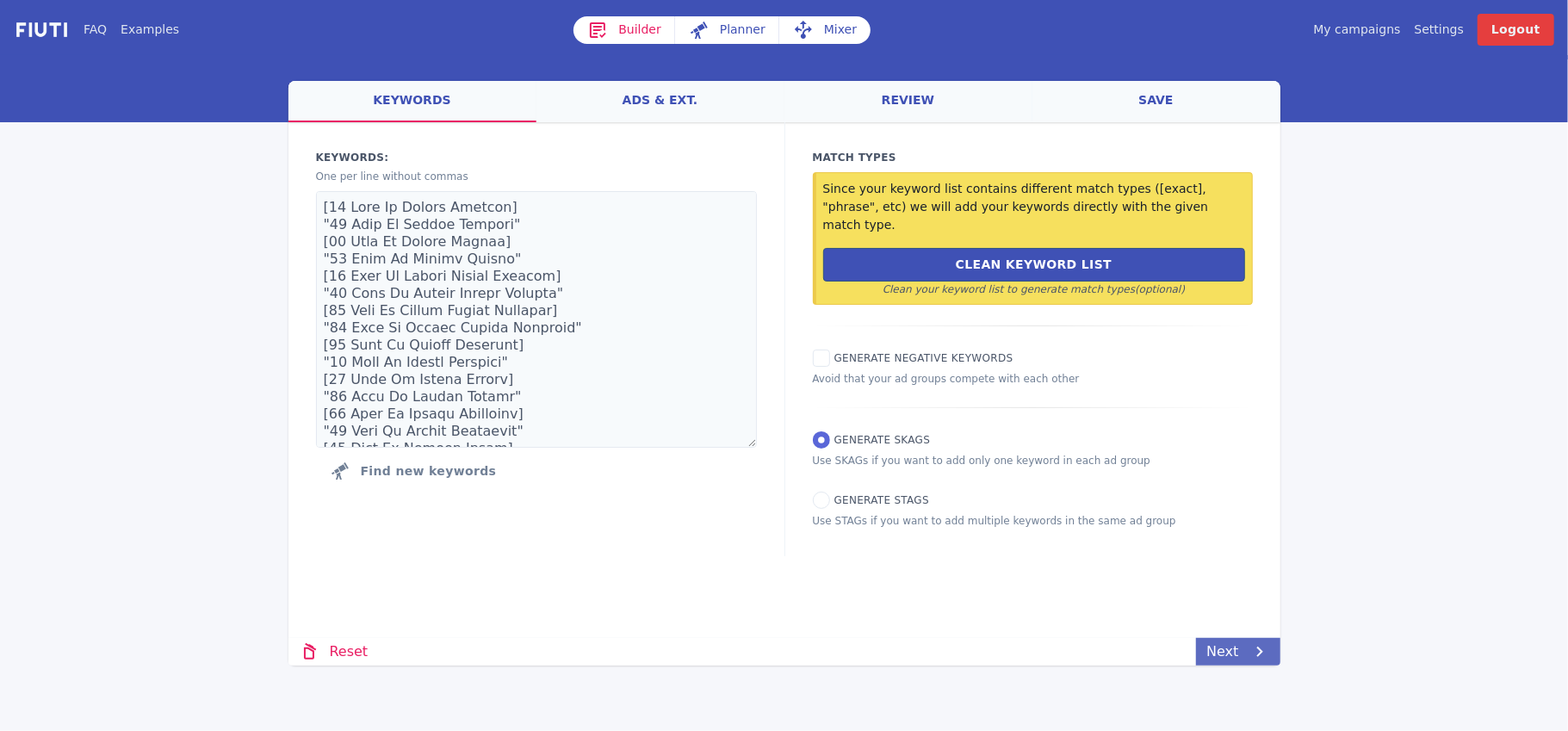
click at [1231, 652] on link "Next" at bounding box center [1238, 651] width 84 height 28
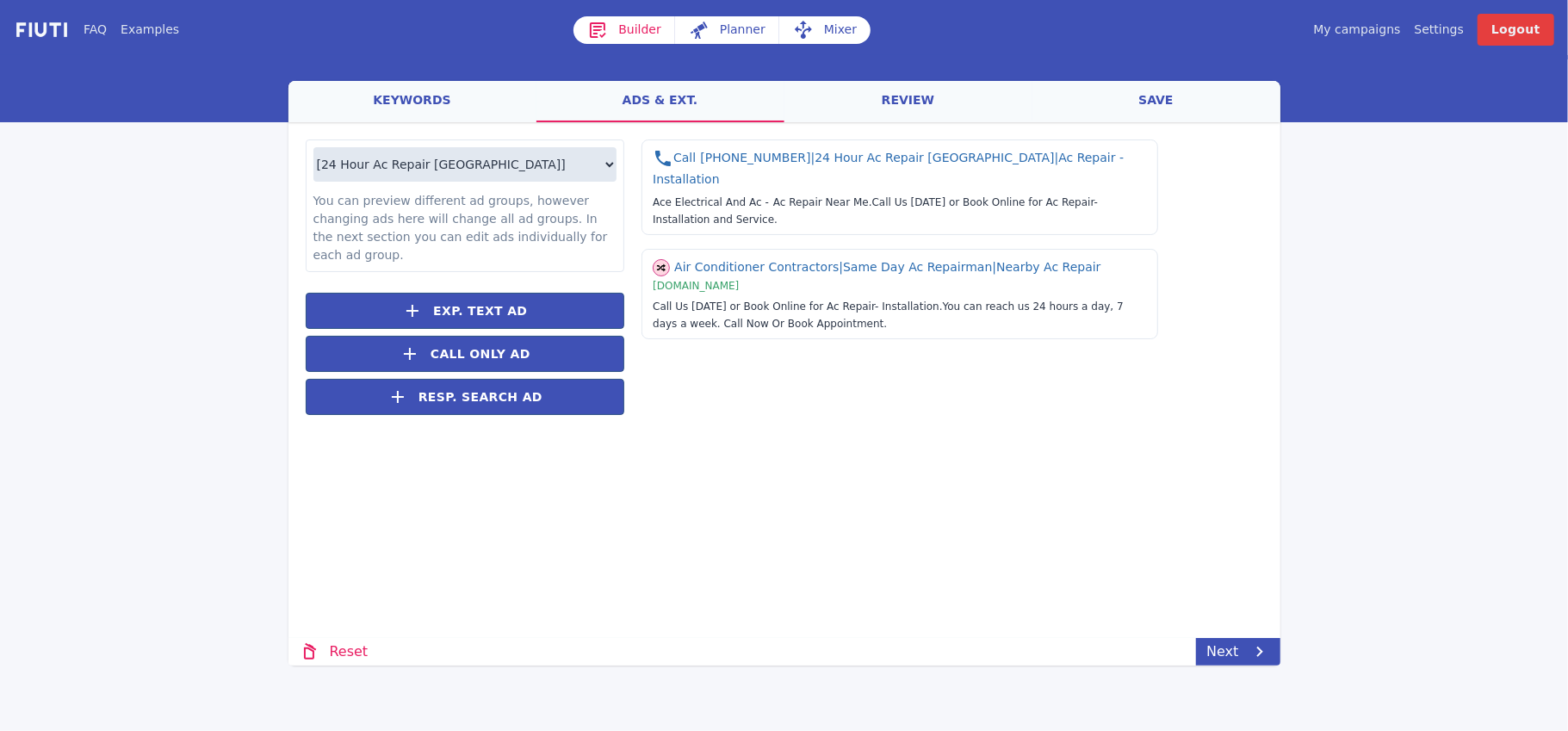
click at [1161, 101] on link "save" at bounding box center [1156, 101] width 248 height 41
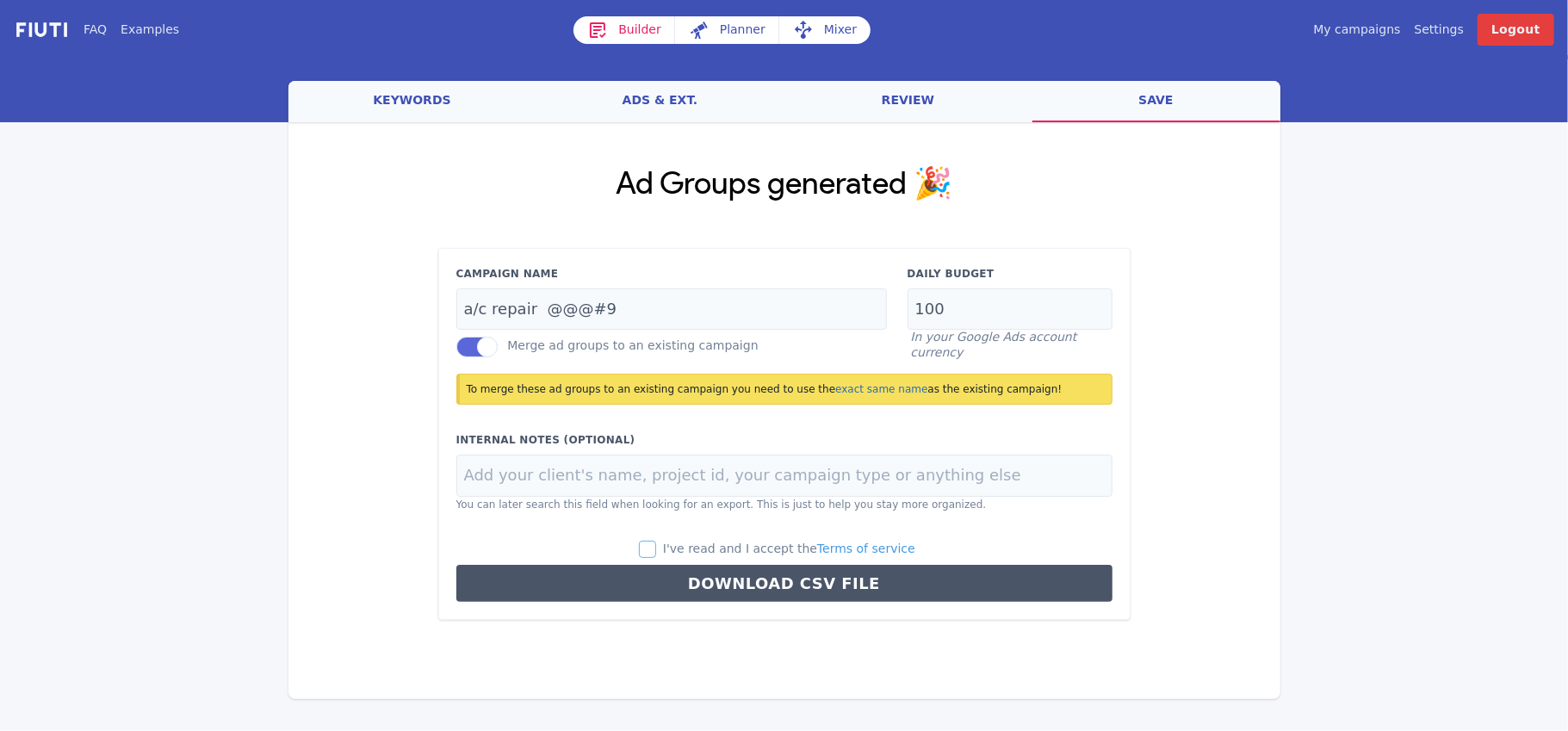
click at [656, 546] on input "I've read and I accept the Terms of service" at bounding box center [648, 549] width 17 height 17
checkbox input "true"
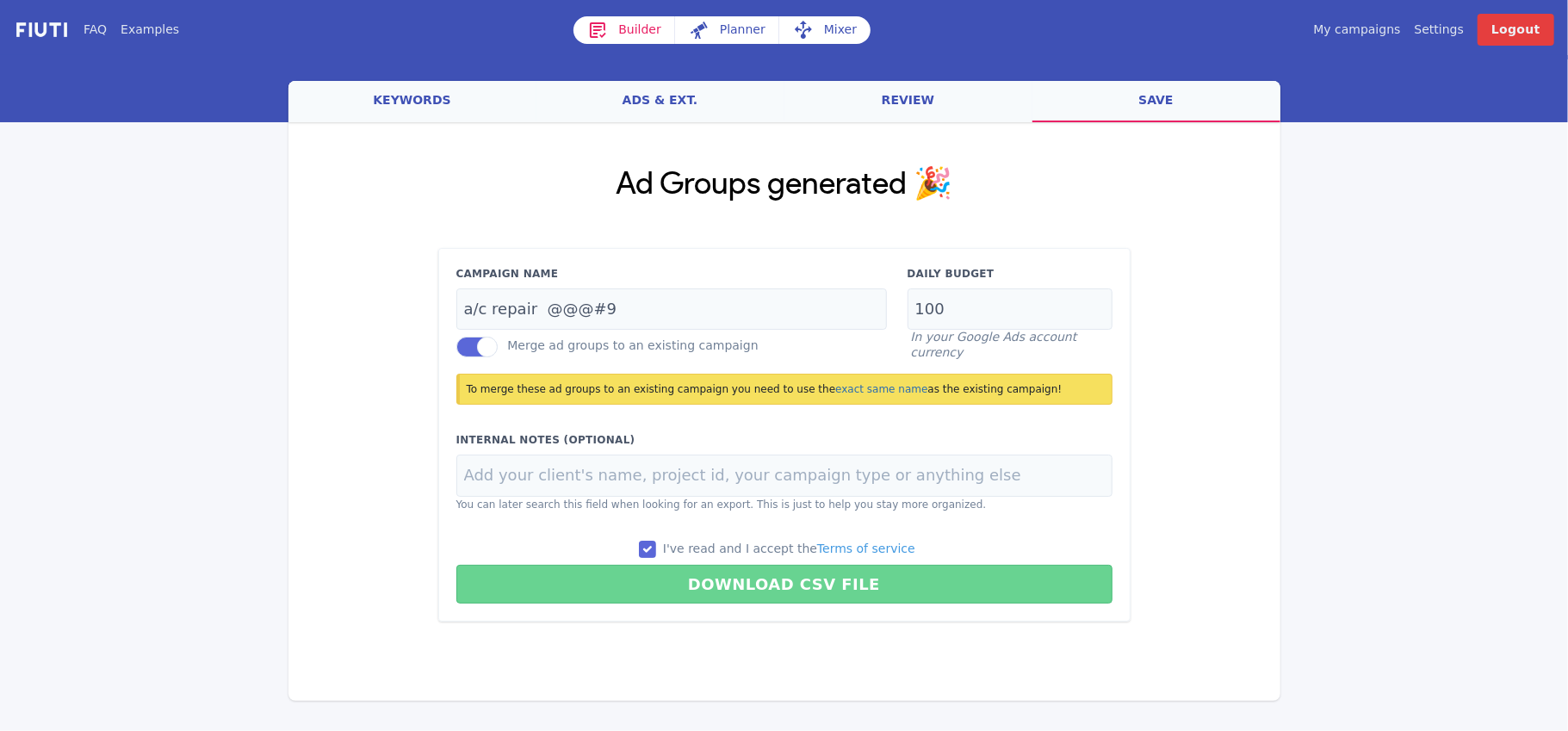
click at [737, 580] on button "Download CSV File" at bounding box center [784, 584] width 656 height 39
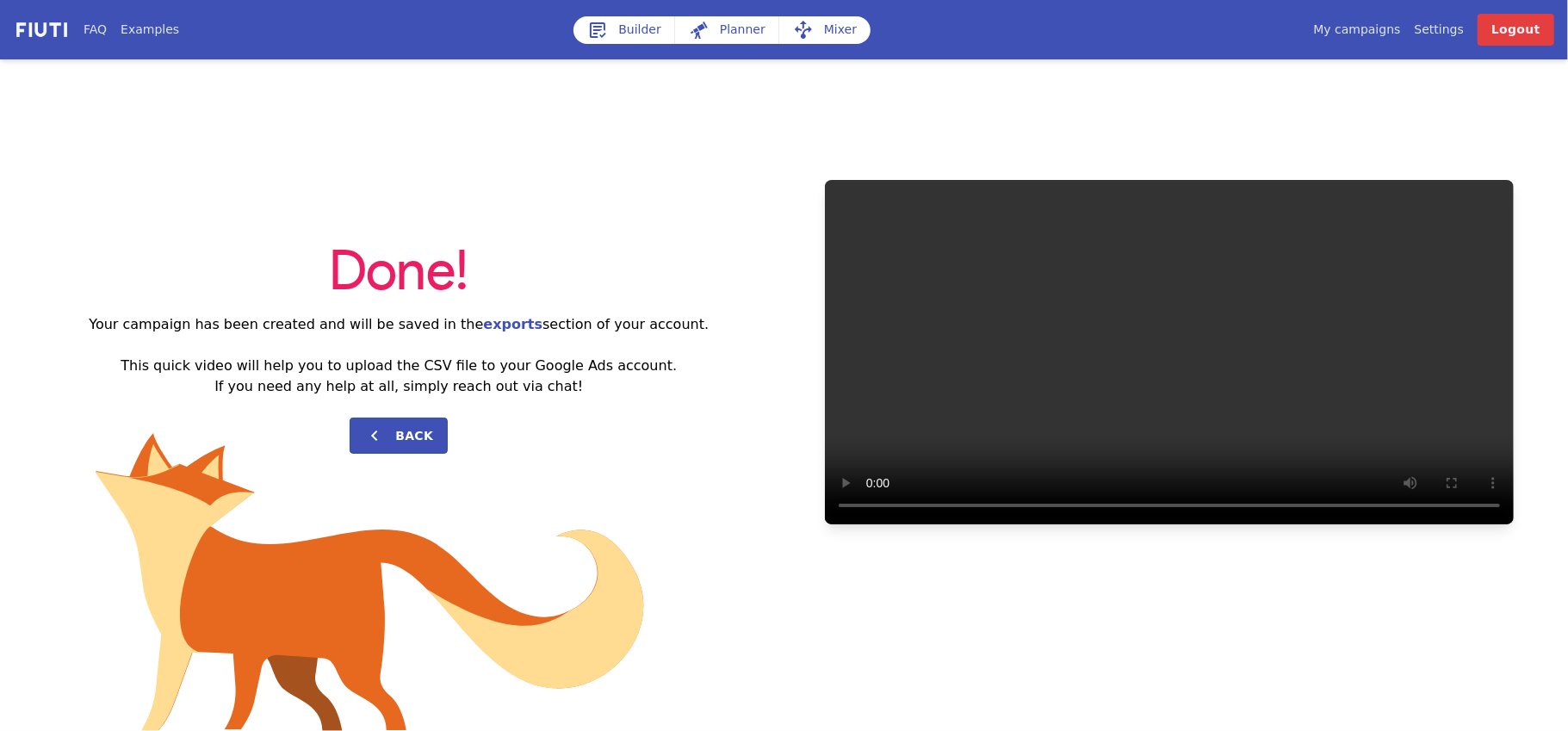
click at [1363, 35] on link "My campaigns" at bounding box center [1356, 29] width 87 height 18
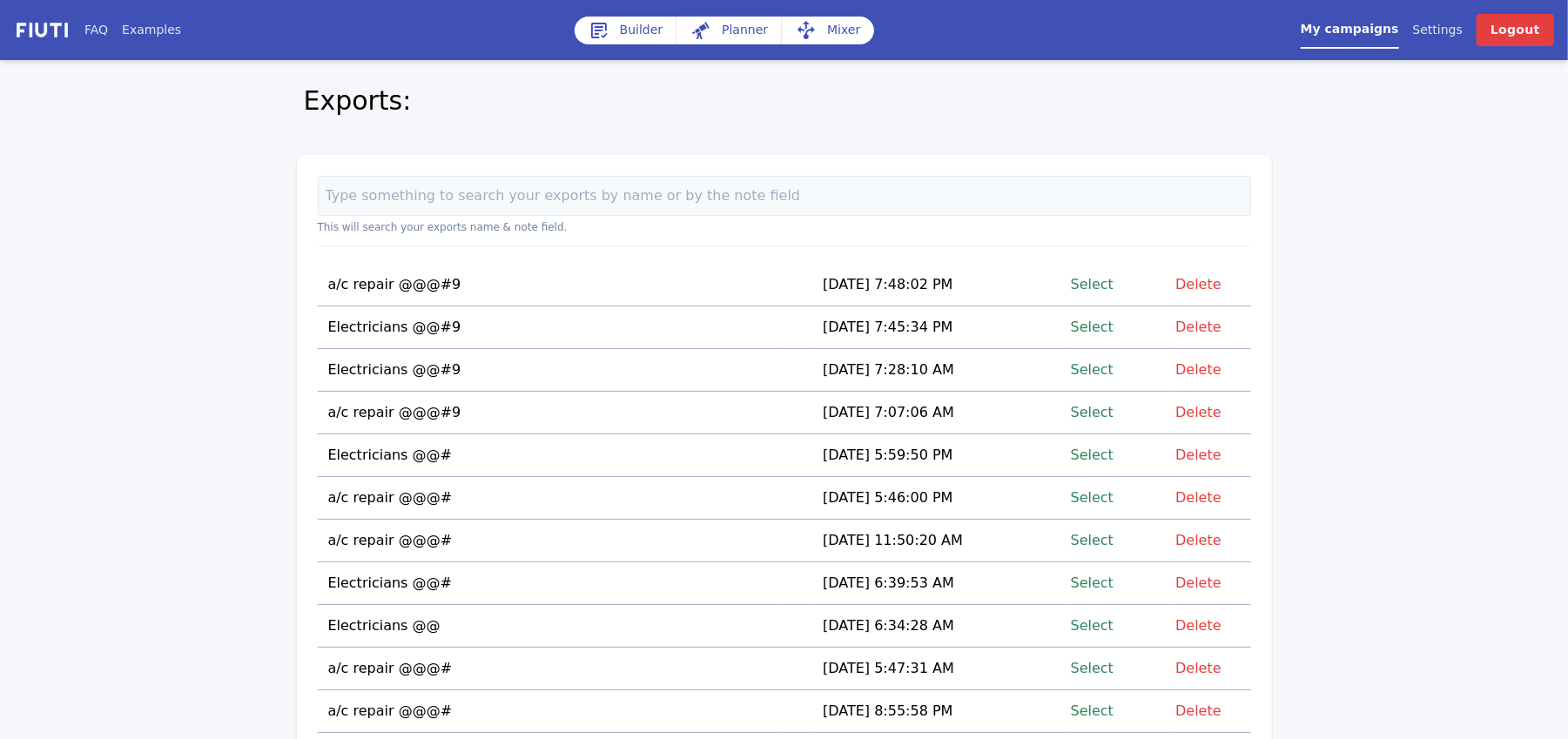
click at [834, 28] on link "Mixer" at bounding box center [828, 30] width 92 height 28
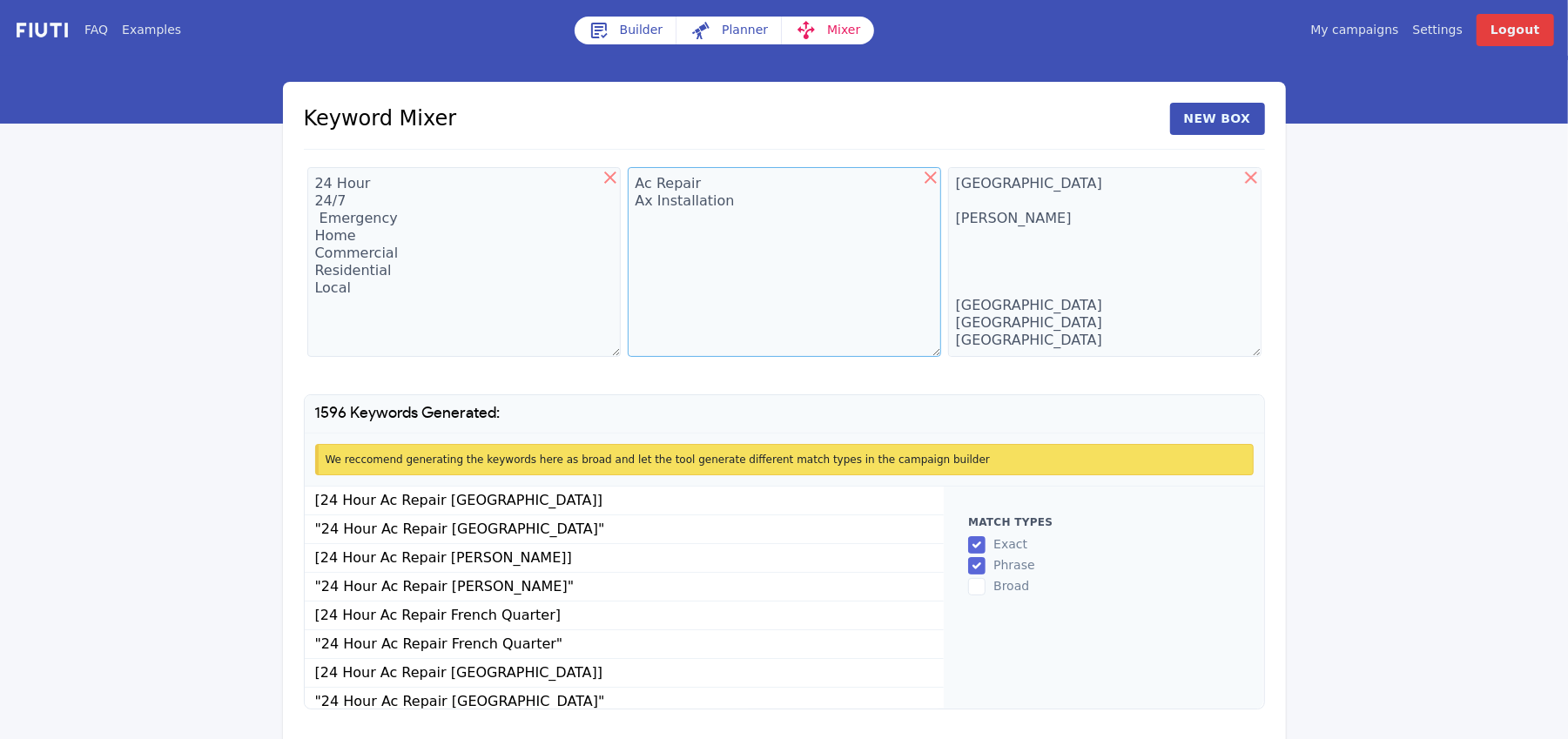
click at [738, 202] on textarea "Ac Repair Ax Installation" at bounding box center [784, 261] width 313 height 189
click at [736, 226] on textarea "Ac Repair Ax Installation Heater Repair" at bounding box center [784, 261] width 313 height 189
type textarea "Ac Repair Ax Installation Heater Repair Furnace Repair"
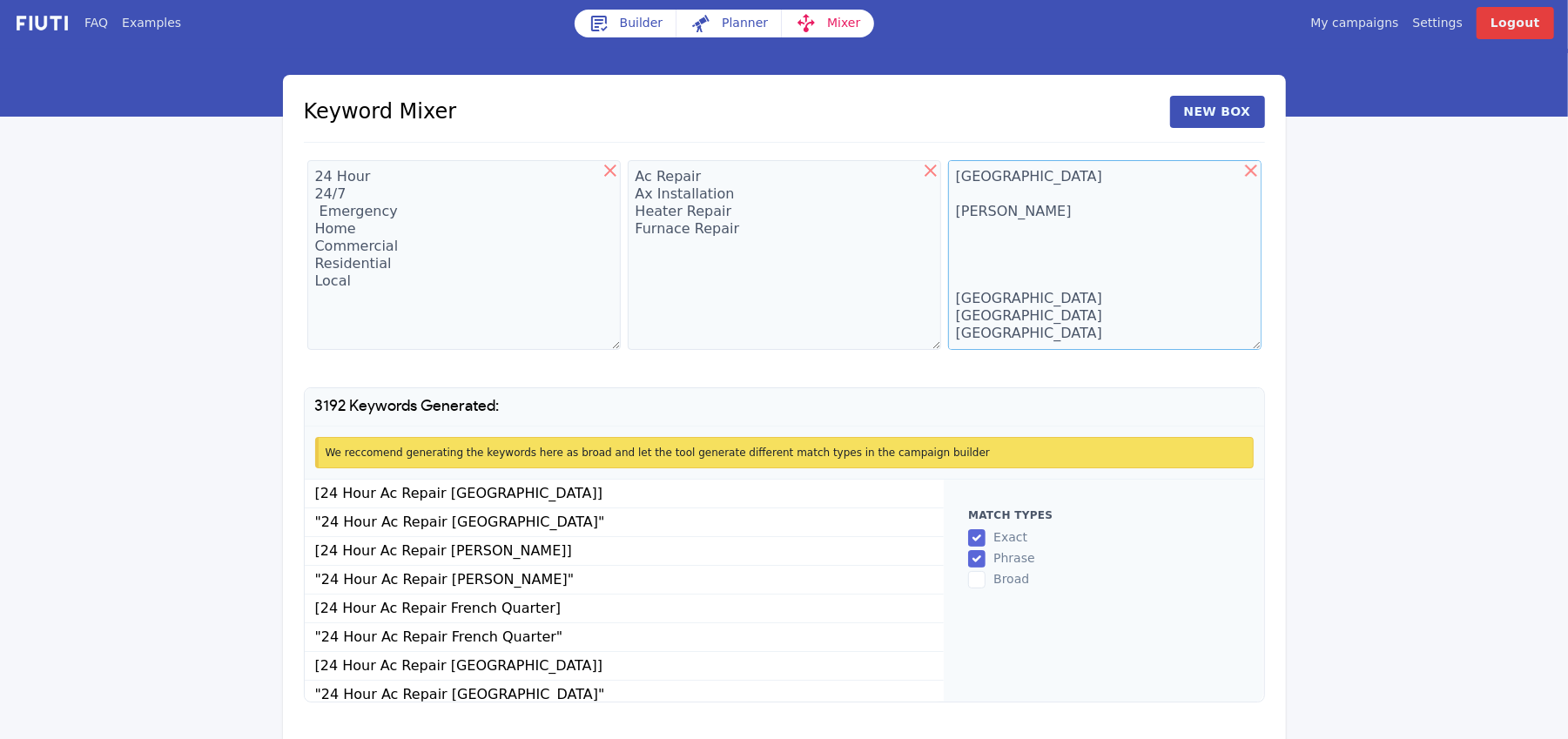
scroll to position [51, 0]
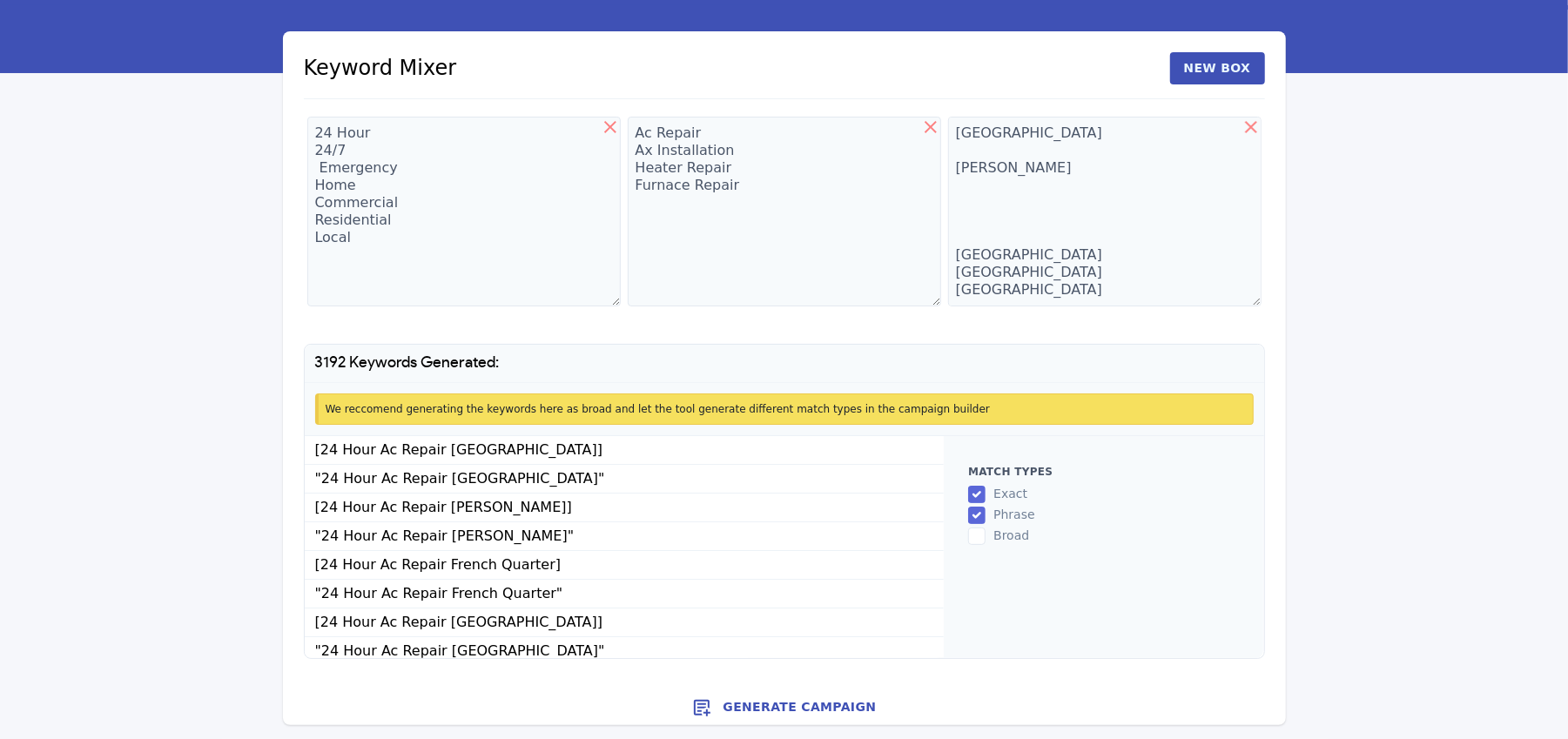
click at [784, 705] on button "Generate Campaign" at bounding box center [784, 707] width 1003 height 35
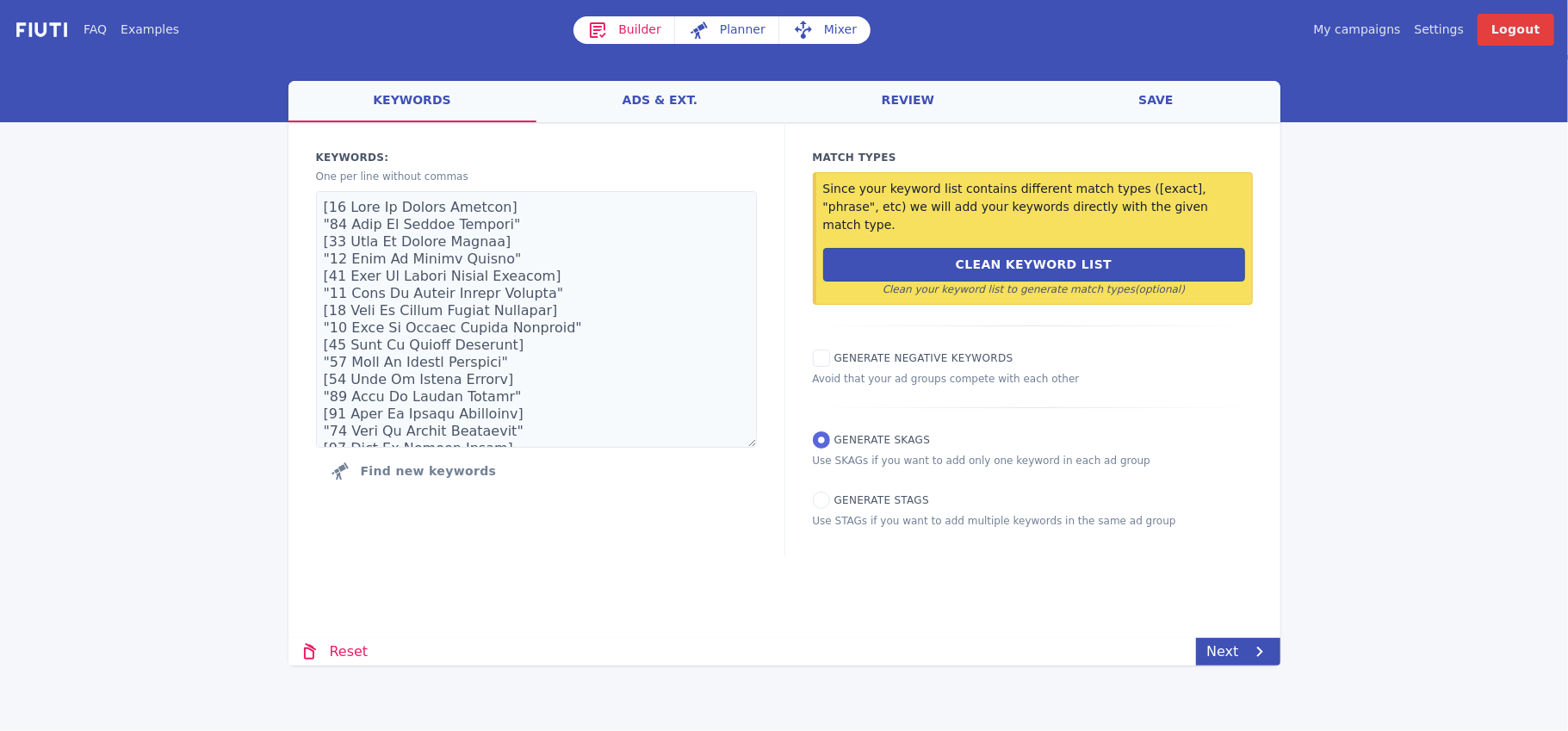
click at [1155, 97] on link "save" at bounding box center [1156, 101] width 248 height 41
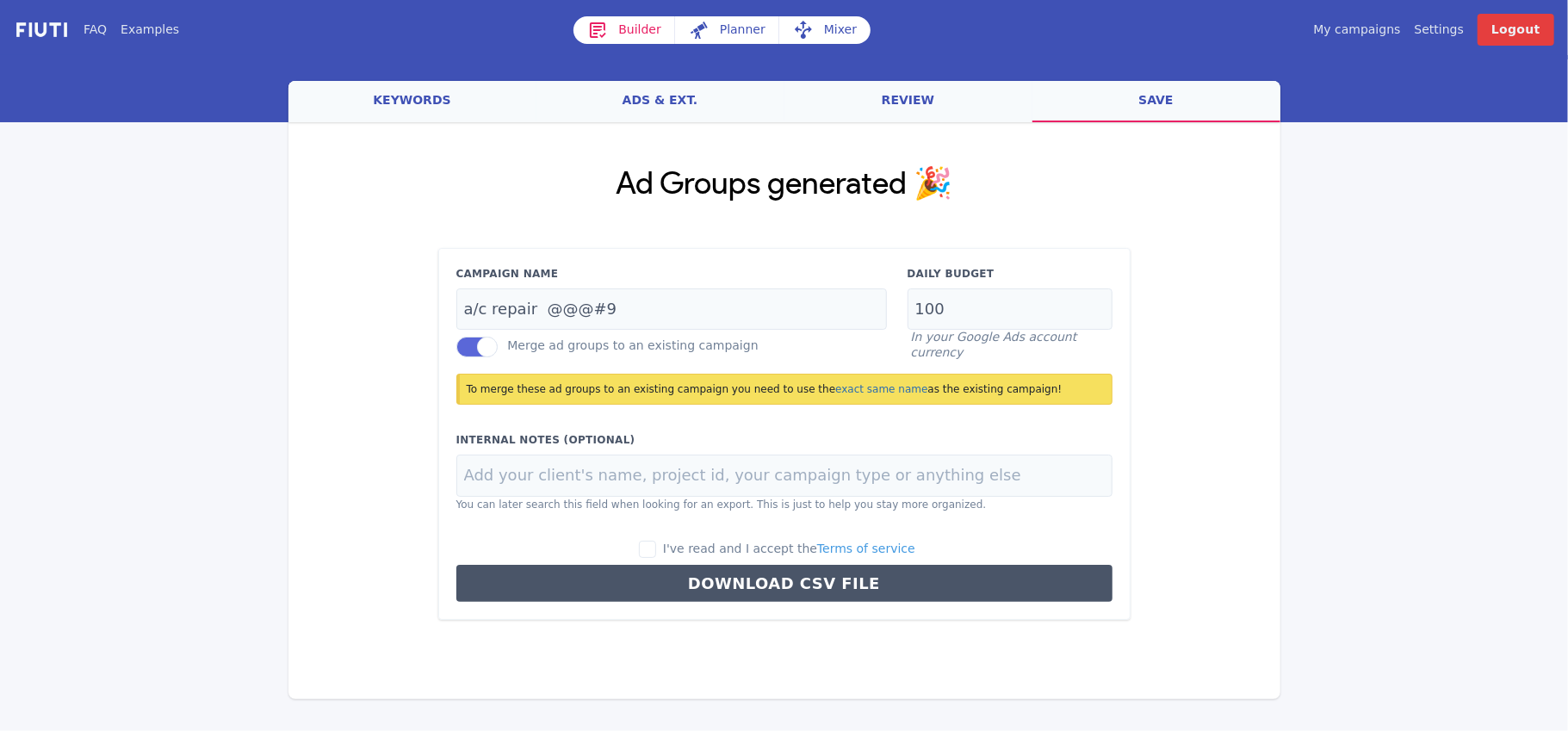
click at [677, 549] on label "I've read and I accept the Terms of service" at bounding box center [777, 549] width 277 height 19
click at [656, 549] on input "I've read and I accept the Terms of service" at bounding box center [648, 549] width 17 height 17
checkbox input "true"
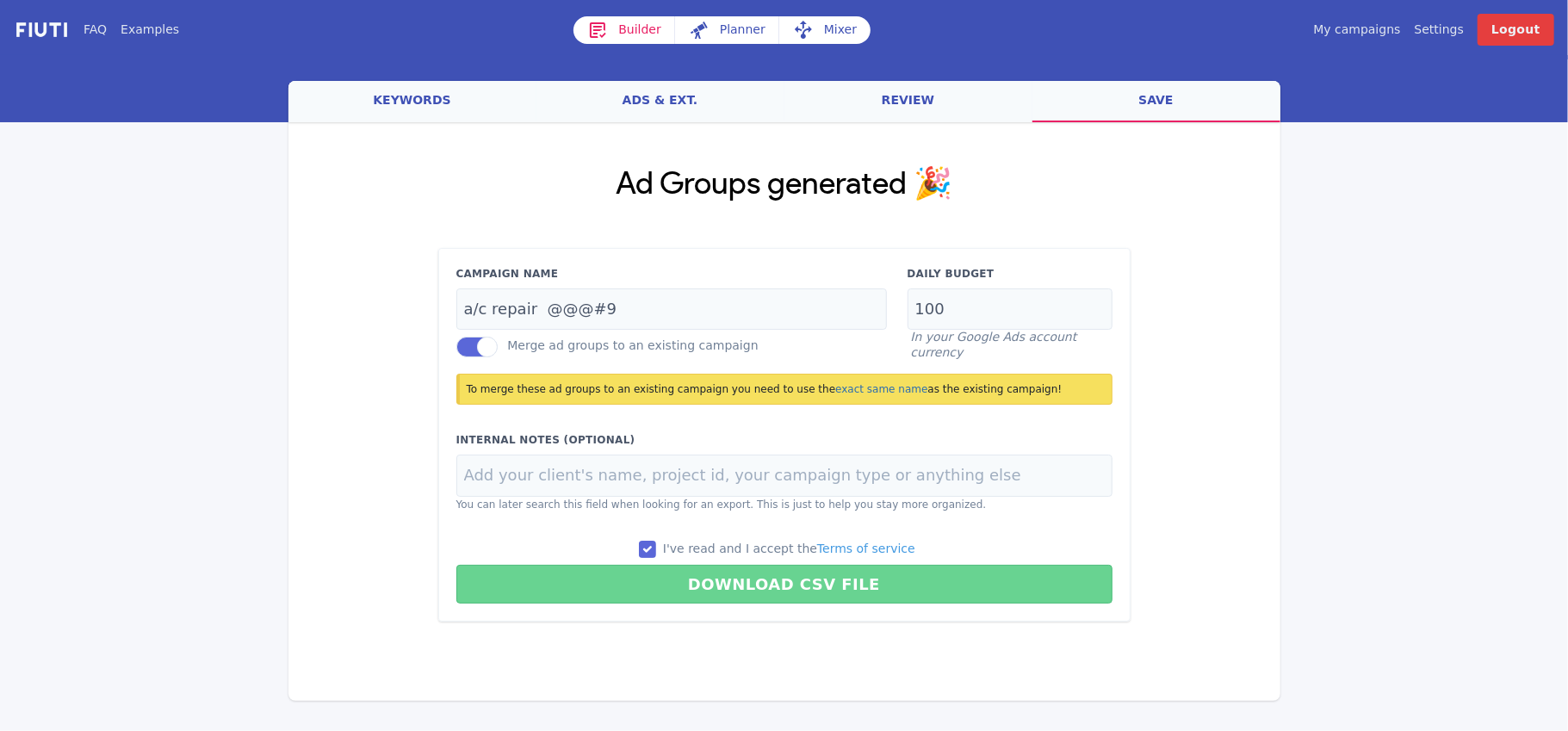
click at [754, 580] on button "Download CSV File" at bounding box center [784, 584] width 656 height 39
